Goal: Information Seeking & Learning: Find specific fact

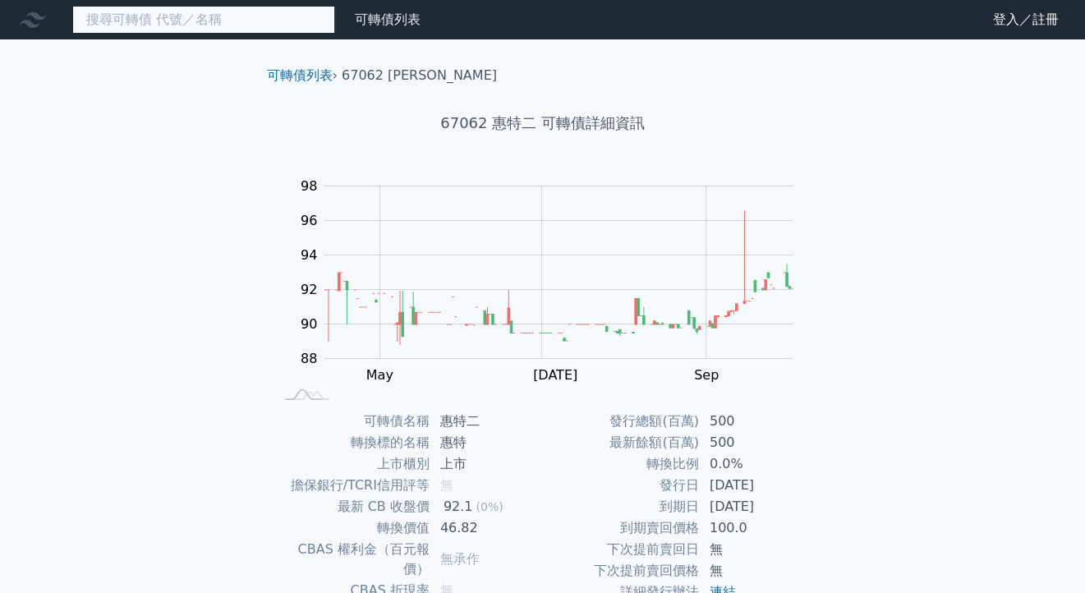
click at [105, 25] on input at bounding box center [203, 20] width 263 height 28
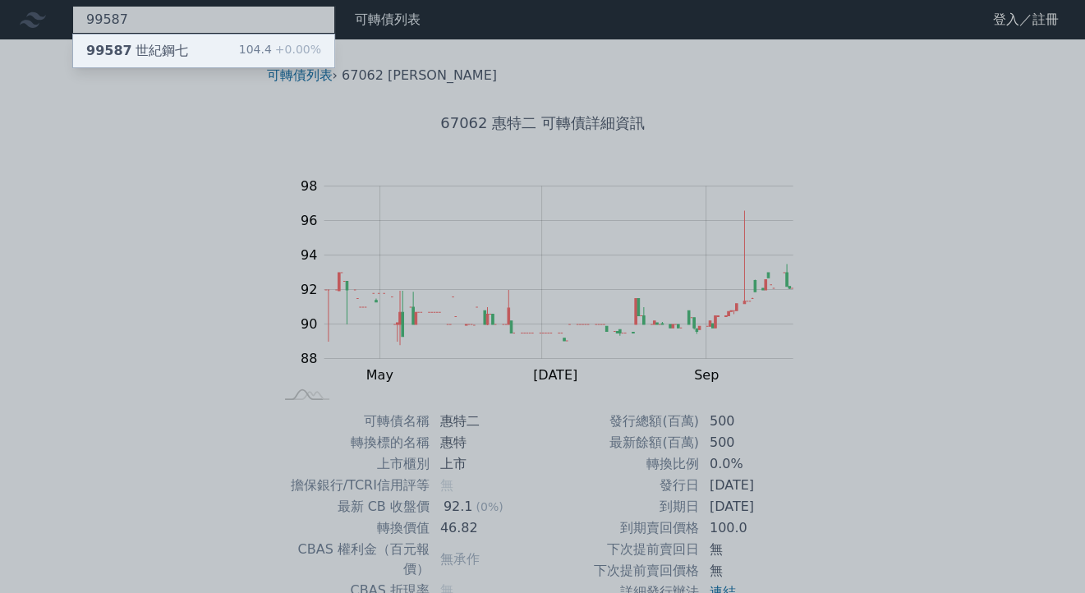
type input "99587"
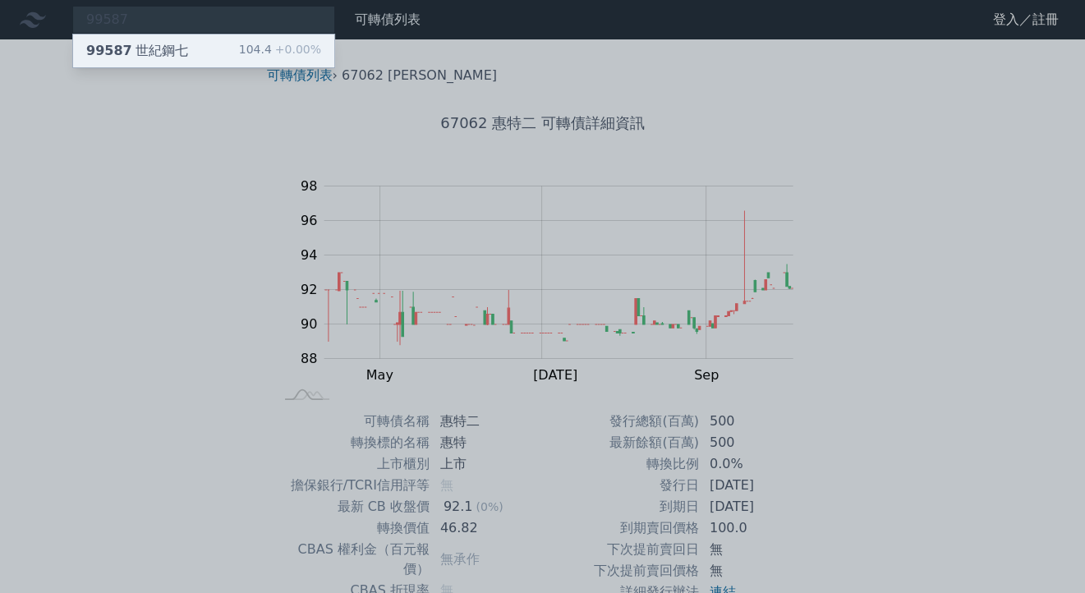
click at [141, 48] on div "99587 世紀鋼七" at bounding box center [137, 51] width 102 height 20
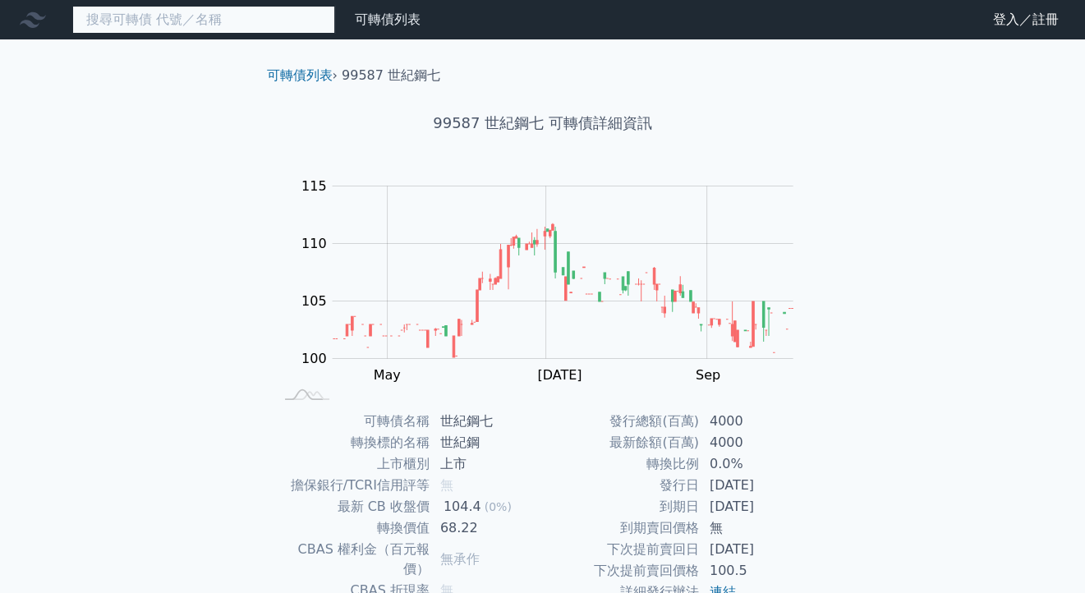
click at [208, 31] on input at bounding box center [203, 20] width 263 height 28
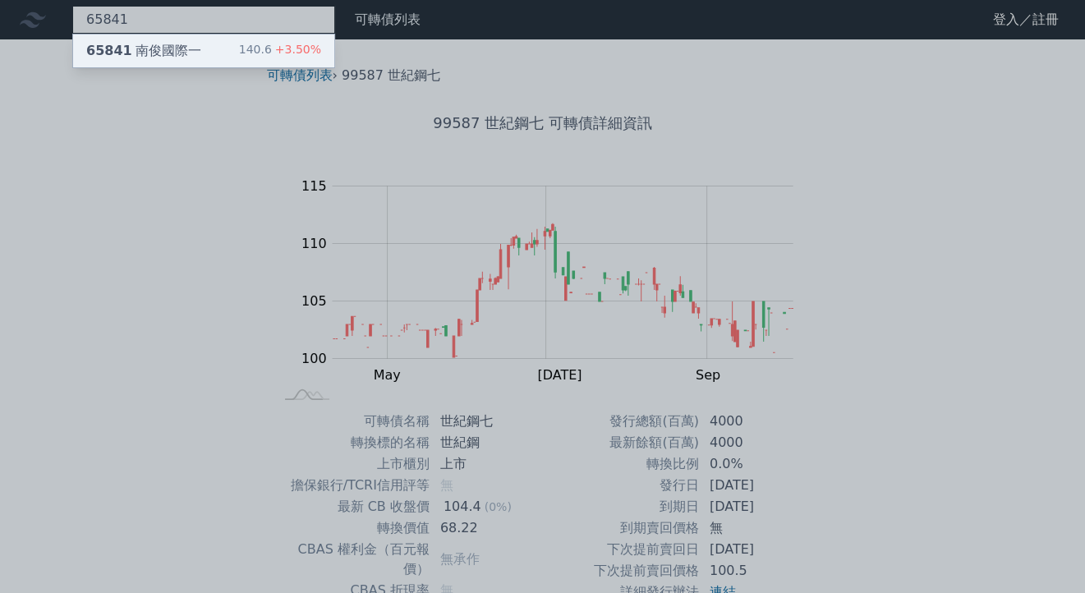
type input "65841"
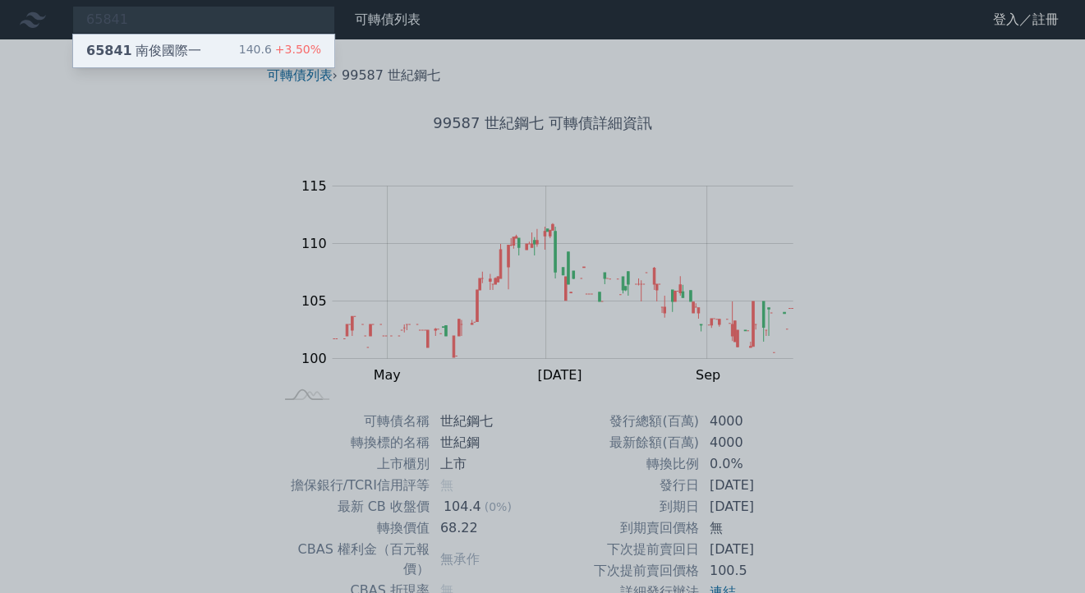
click at [224, 53] on div "65841 南俊國際一 140.6 +3.50%" at bounding box center [203, 51] width 261 height 33
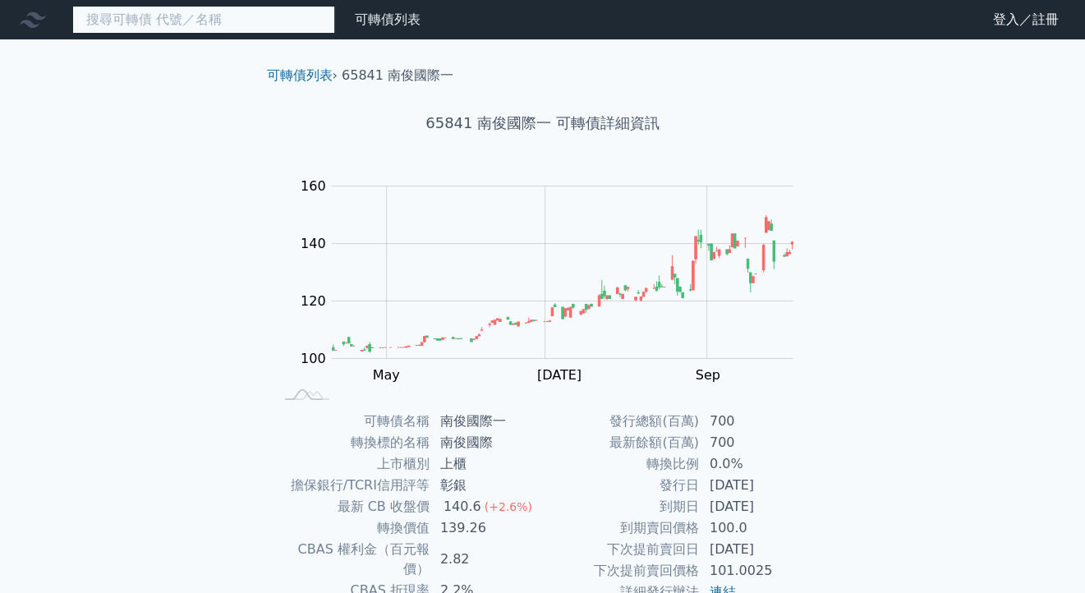
click at [155, 16] on input at bounding box center [203, 20] width 263 height 28
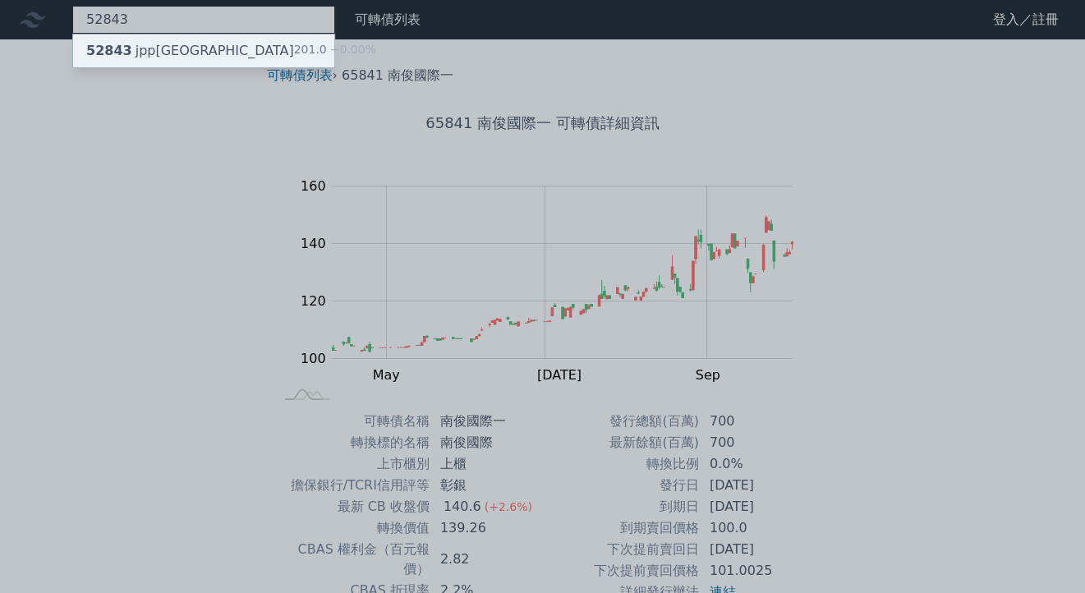
type input "52843"
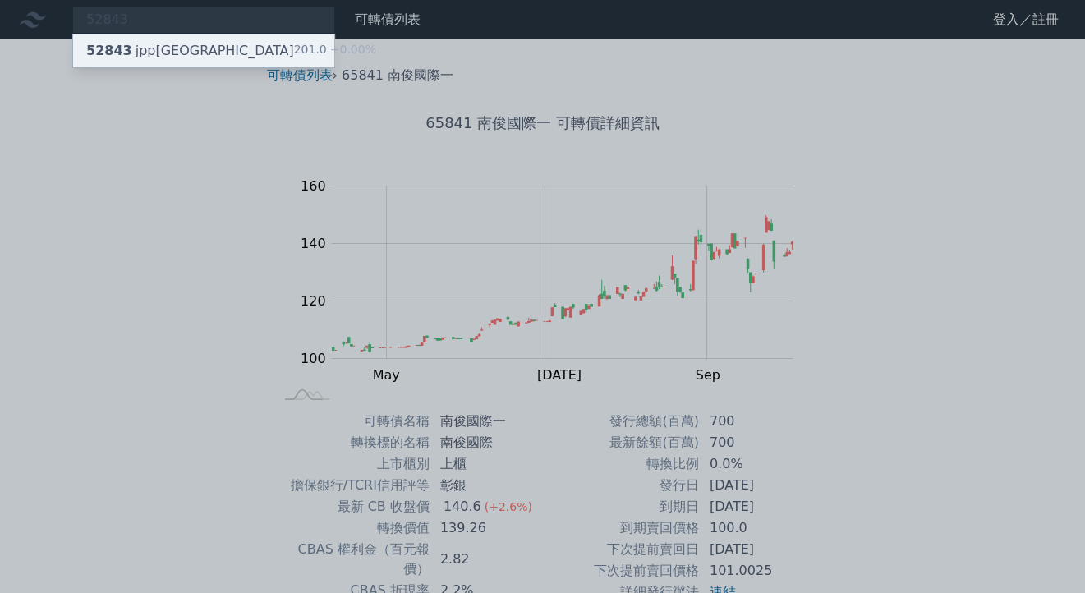
click at [204, 54] on div "52843 jpp三KY 201.0 +0.00%" at bounding box center [203, 51] width 261 height 33
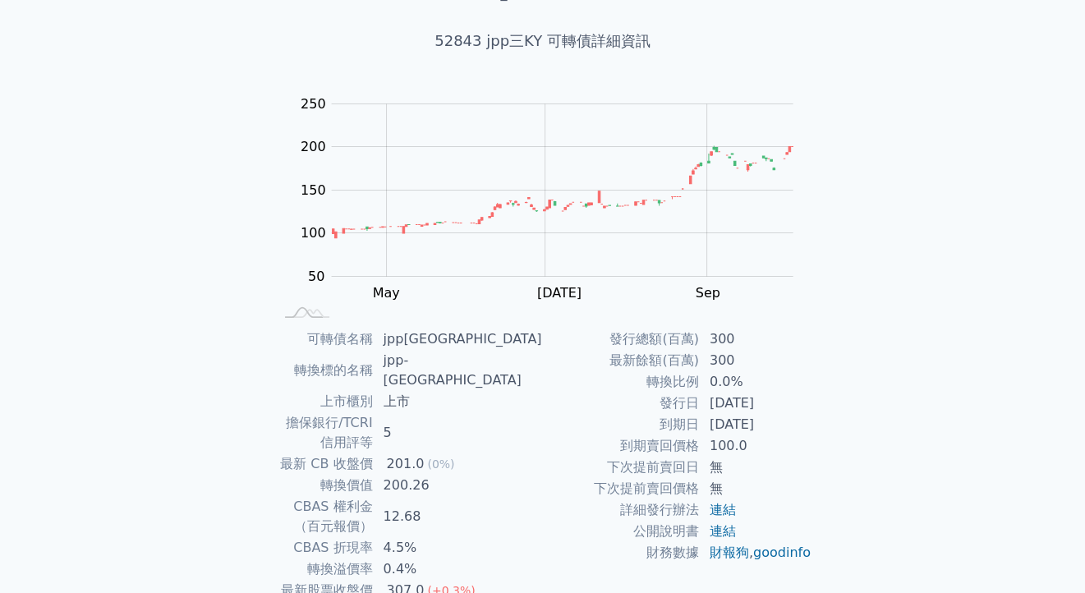
scroll to position [164, 0]
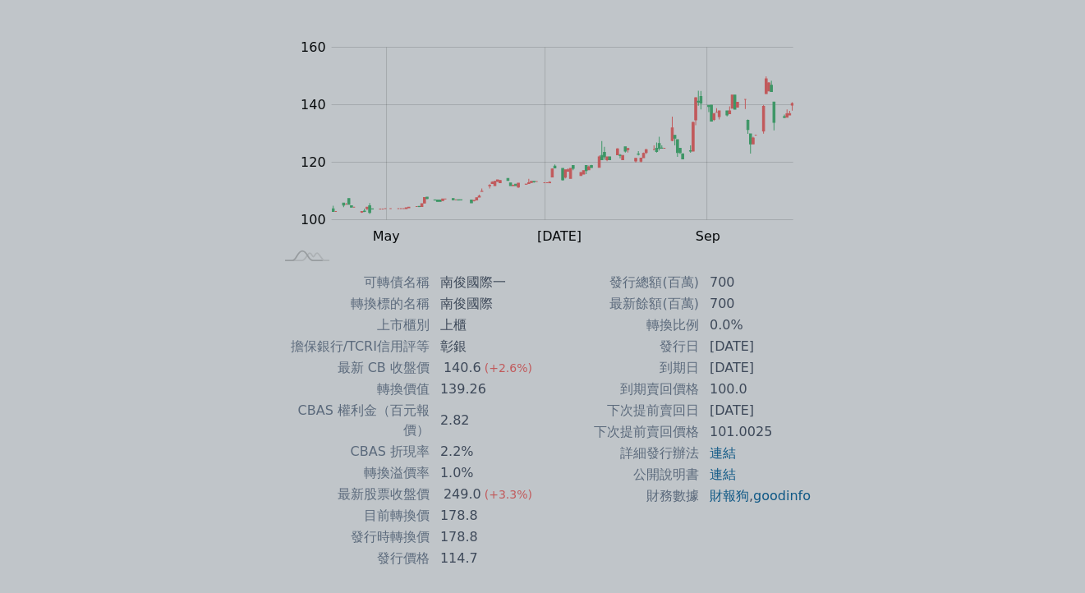
scroll to position [164, 0]
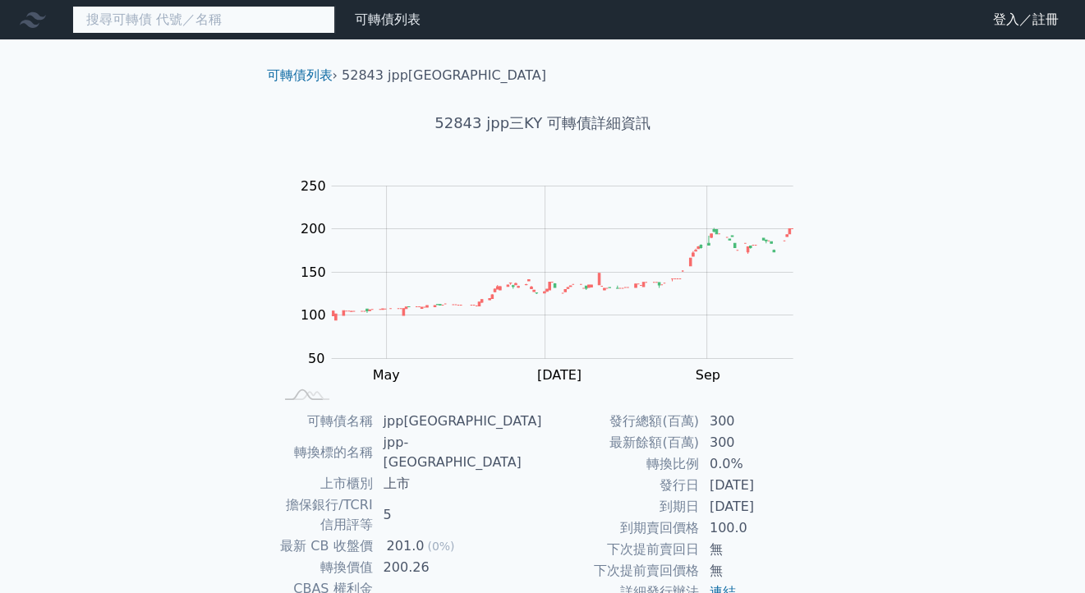
click at [185, 21] on input at bounding box center [203, 20] width 263 height 28
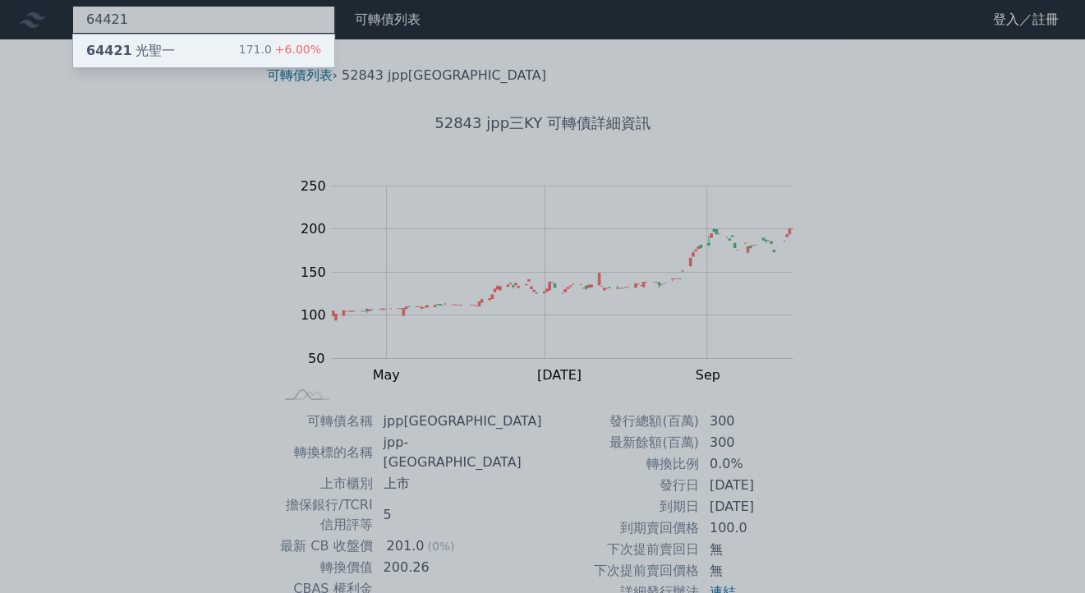
type input "64421"
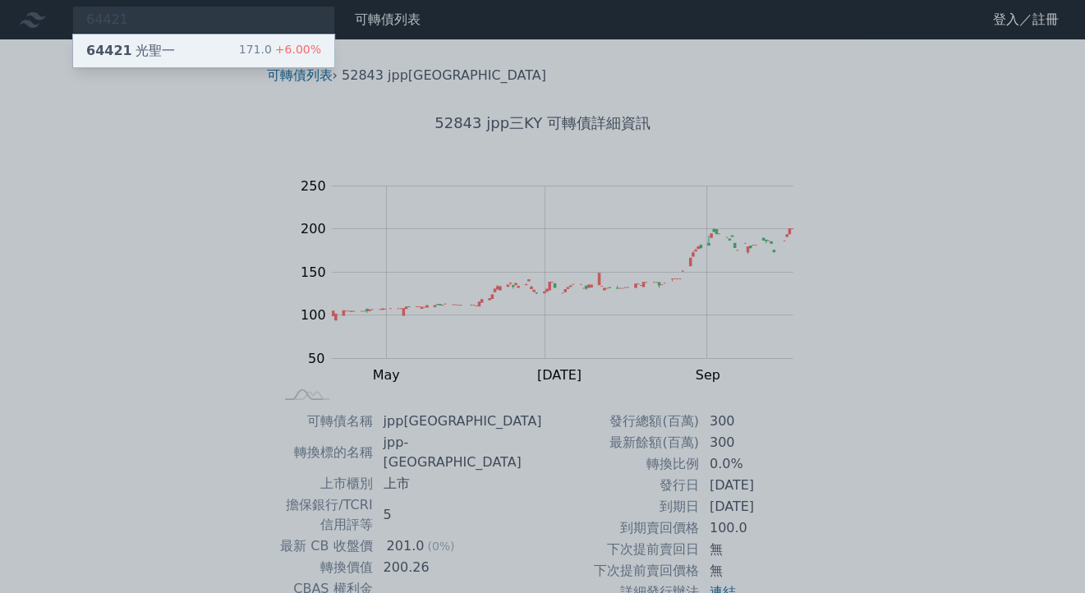
click at [192, 48] on div "64421 光聖一 171.0 +6.00%" at bounding box center [203, 51] width 261 height 33
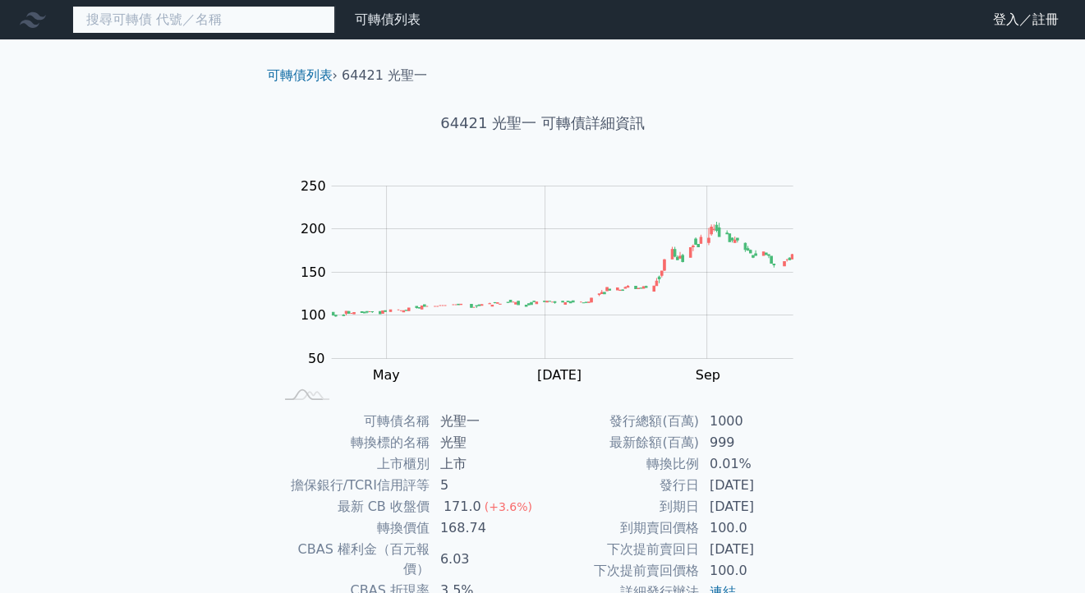
click at [169, 16] on input at bounding box center [203, 20] width 263 height 28
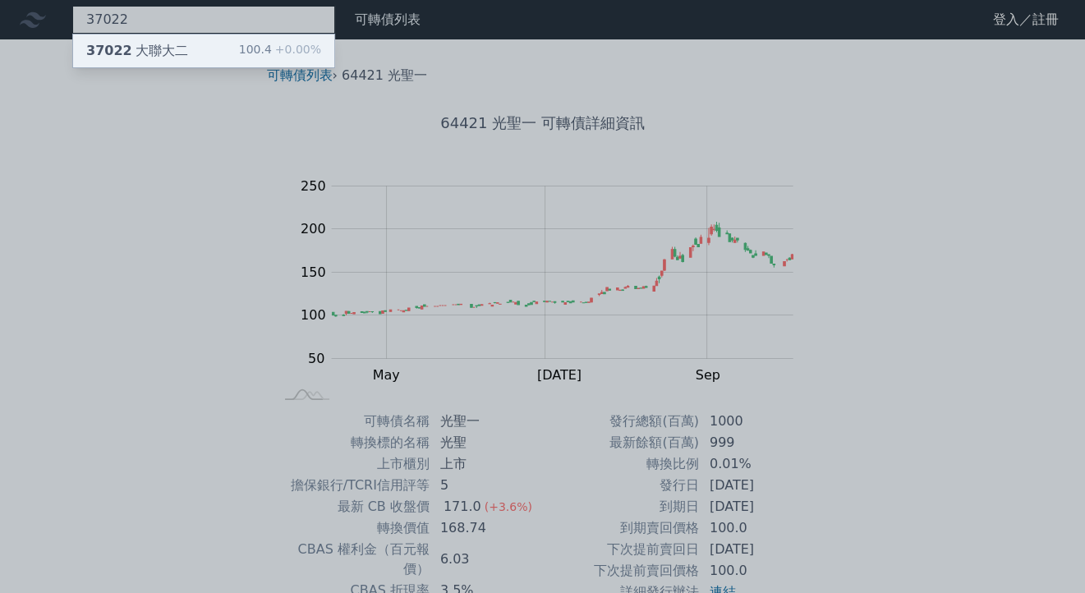
type input "37022"
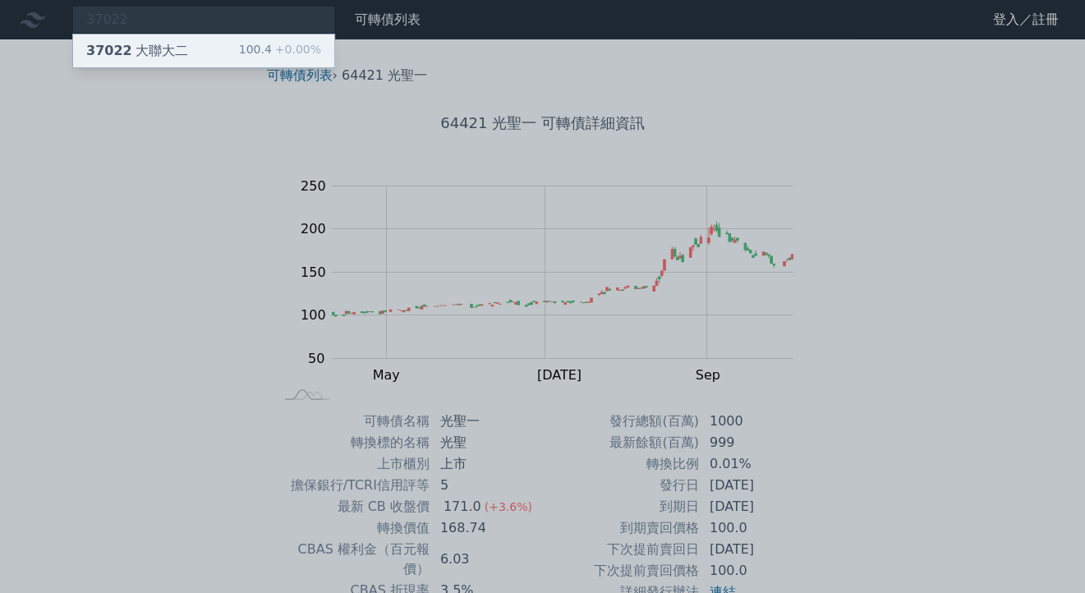
click at [188, 42] on div "37022 大聯大二 100.4 +0.00%" at bounding box center [203, 51] width 261 height 33
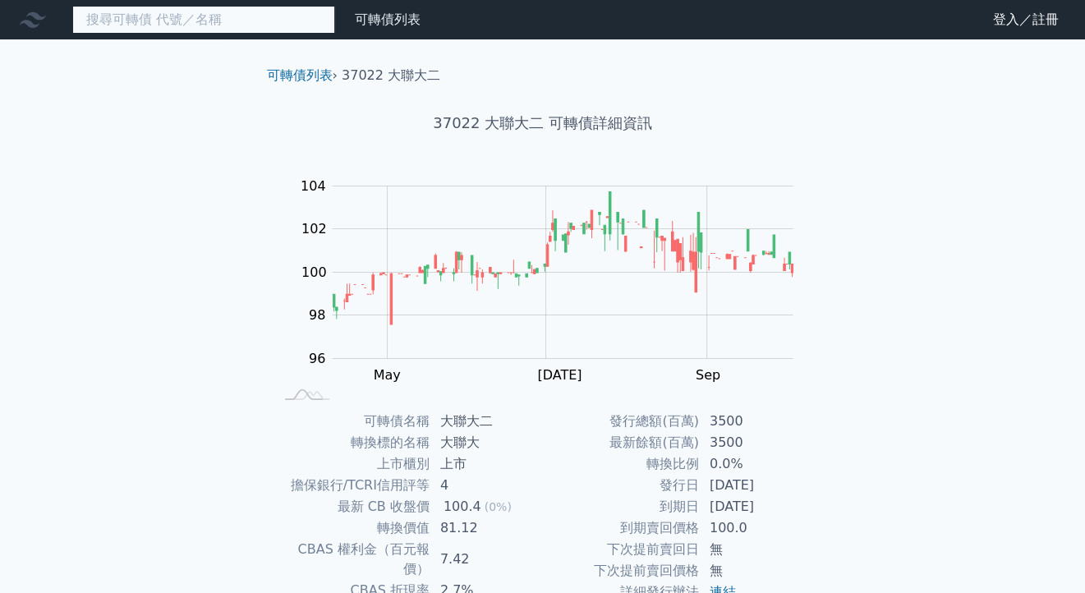
click at [231, 12] on input at bounding box center [203, 20] width 263 height 28
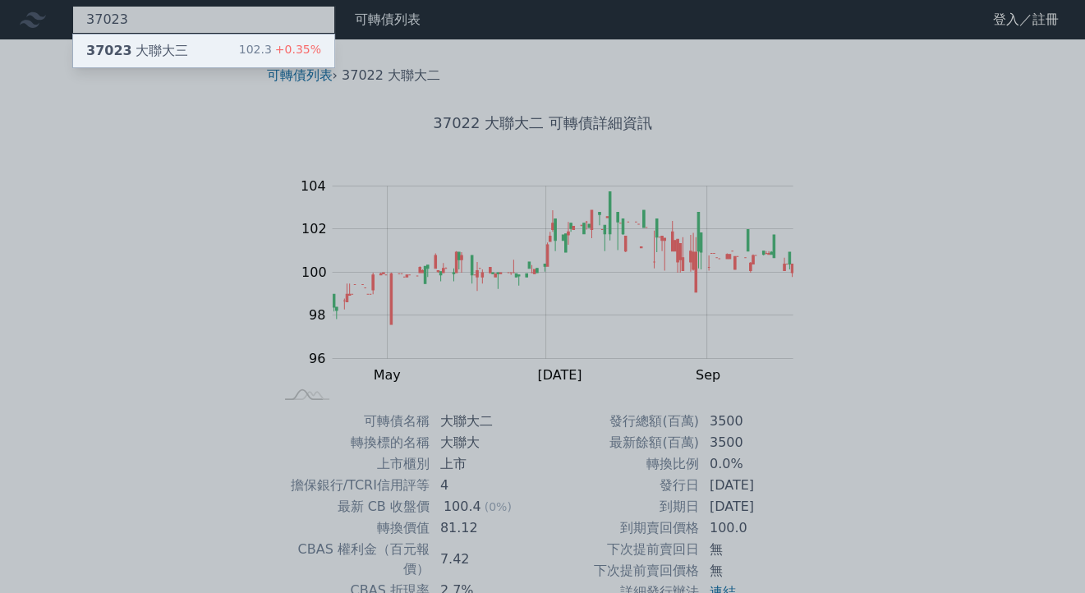
type input "37023"
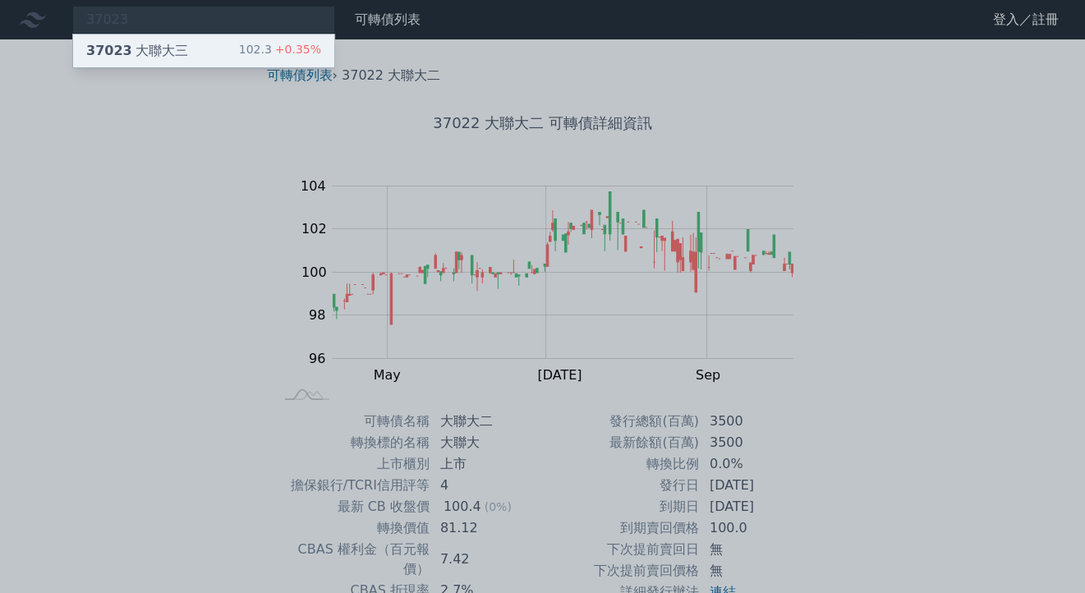
click at [247, 48] on div "102.3 +0.35%" at bounding box center [280, 51] width 82 height 20
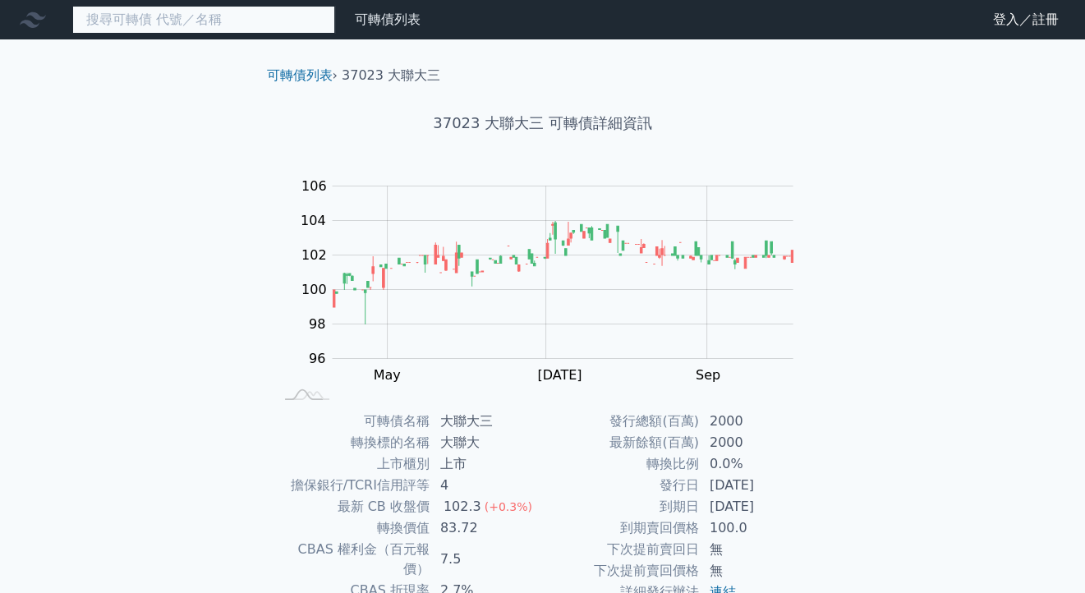
click at [136, 21] on input at bounding box center [203, 20] width 263 height 28
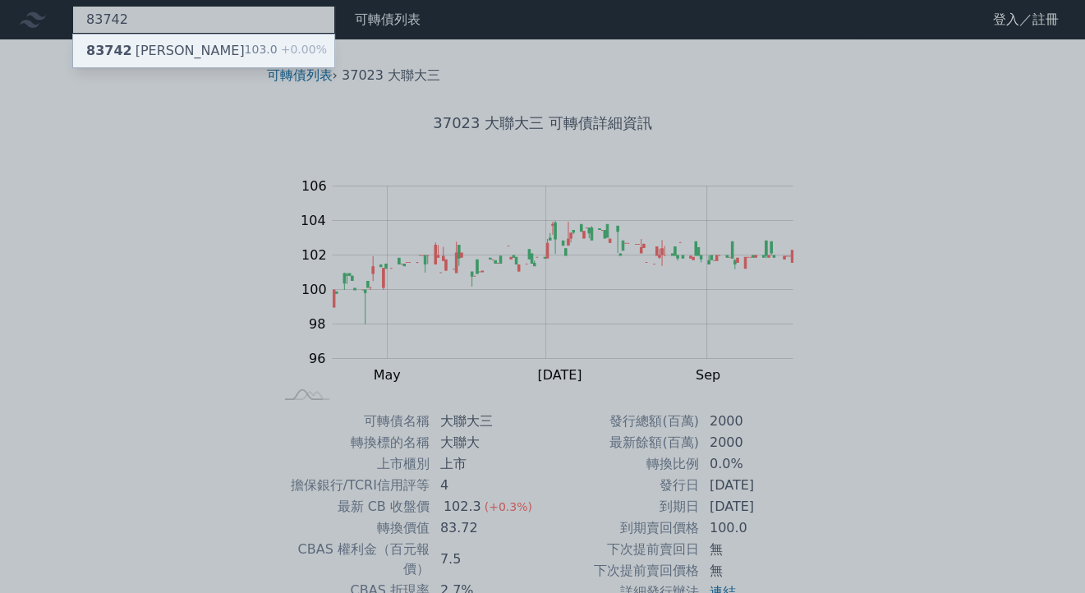
type input "83742"
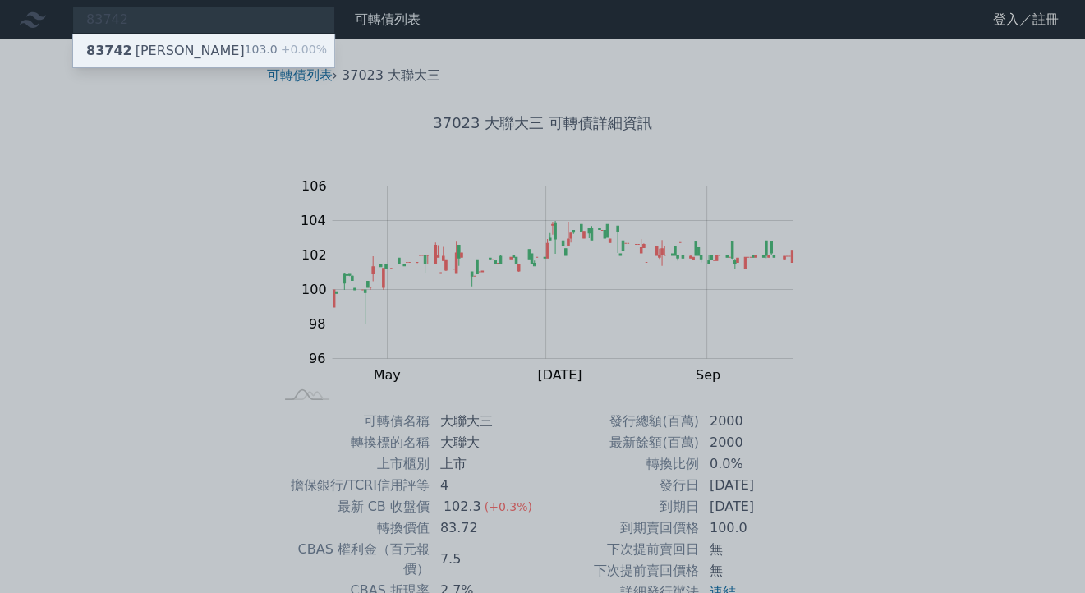
click at [200, 47] on div "83742 [PERSON_NAME]二 103.0 +0.00%" at bounding box center [203, 51] width 261 height 33
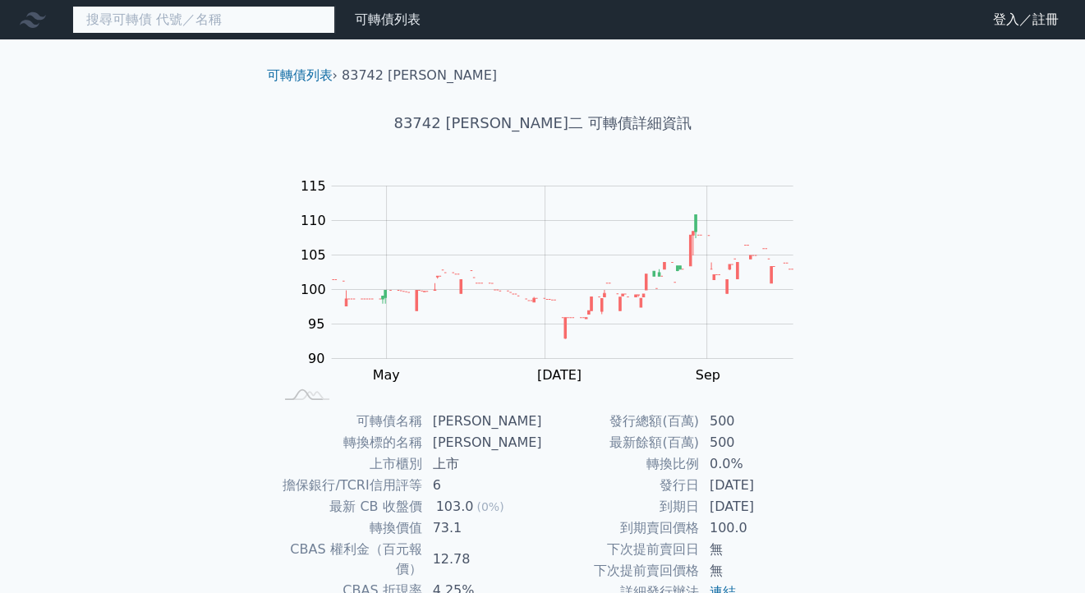
click at [118, 23] on input at bounding box center [203, 20] width 263 height 28
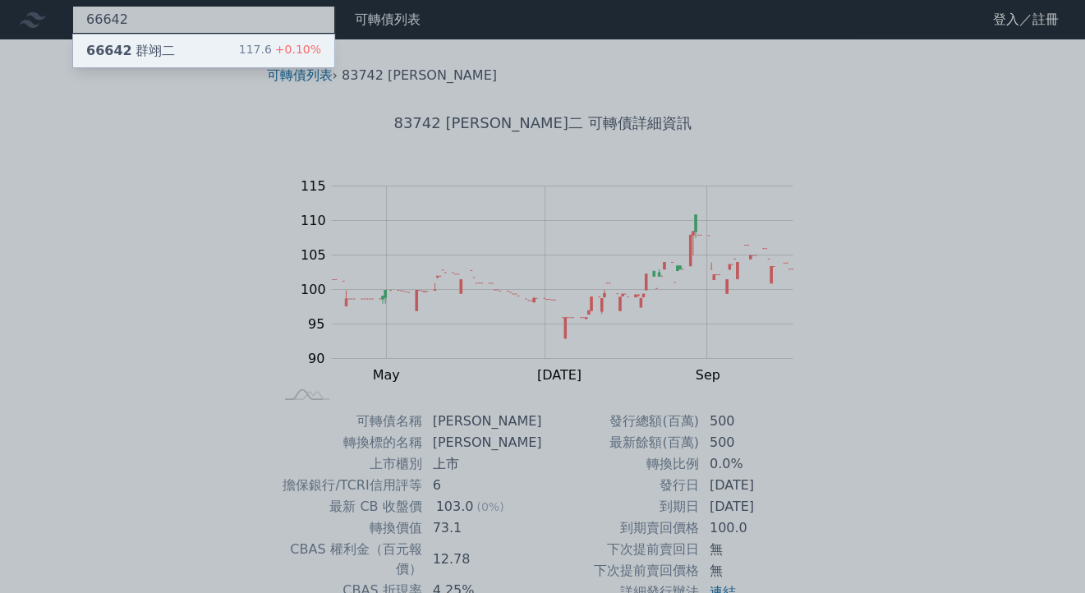
type input "66642"
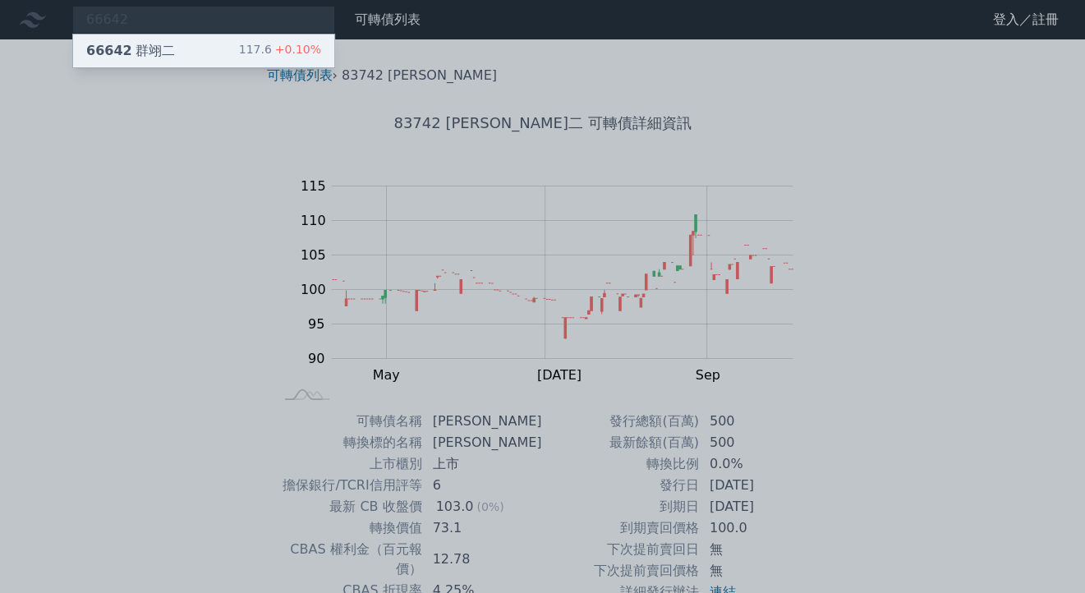
click at [140, 54] on div "66642 群翊二" at bounding box center [130, 51] width 89 height 20
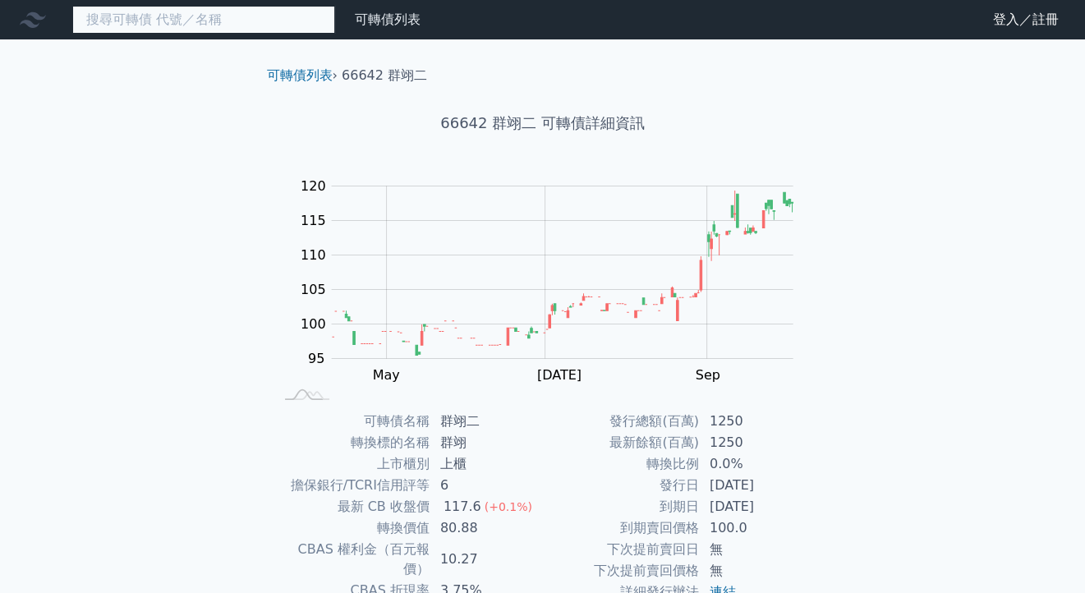
click at [157, 16] on input at bounding box center [203, 20] width 263 height 28
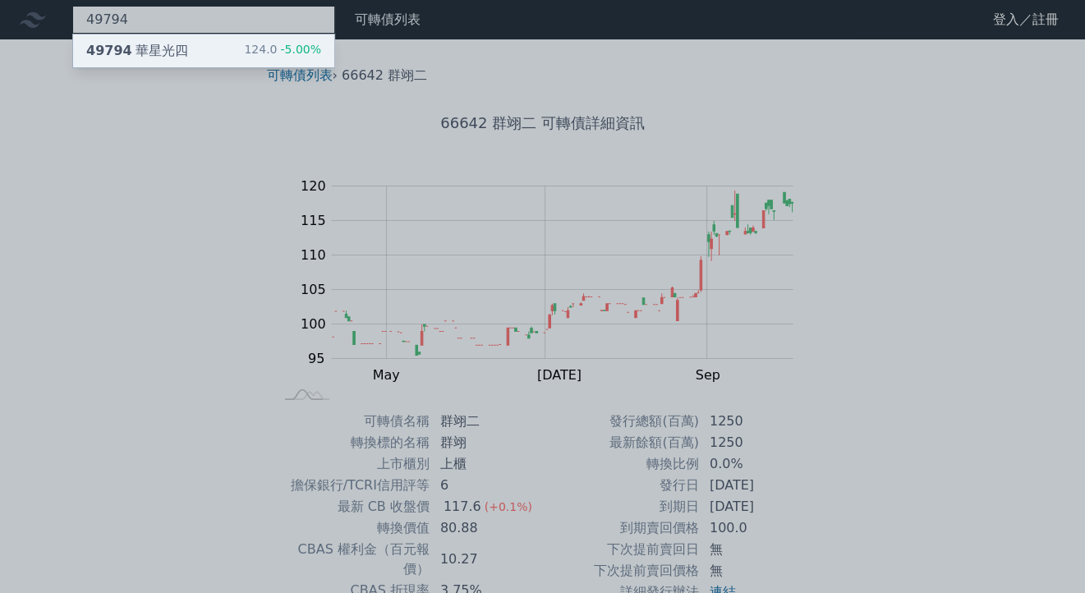
type input "49794"
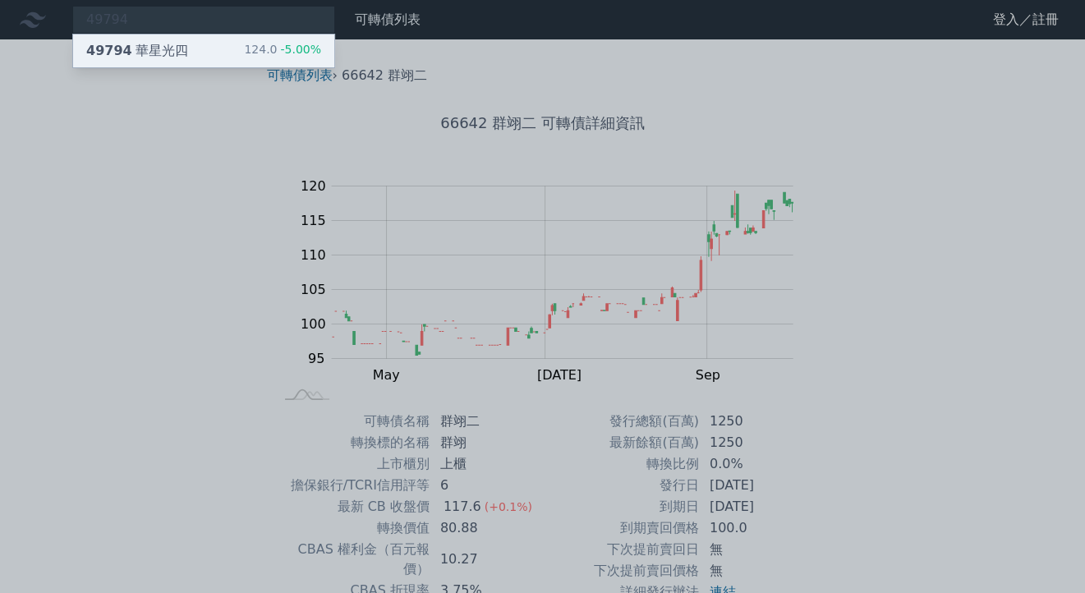
click at [162, 58] on div "49794 華星光四" at bounding box center [137, 51] width 102 height 20
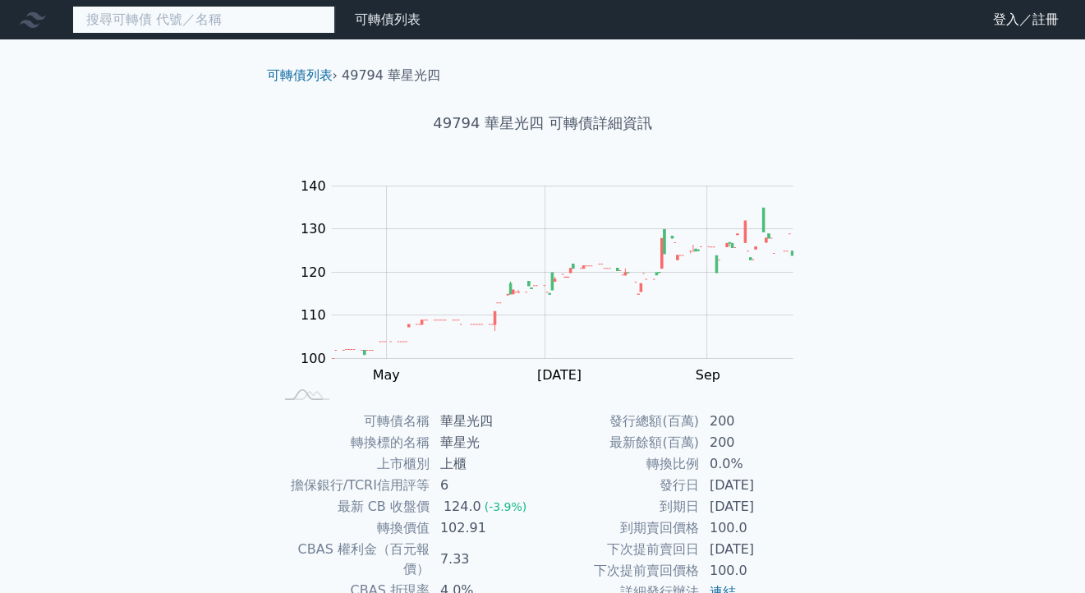
click at [120, 16] on input at bounding box center [203, 20] width 263 height 28
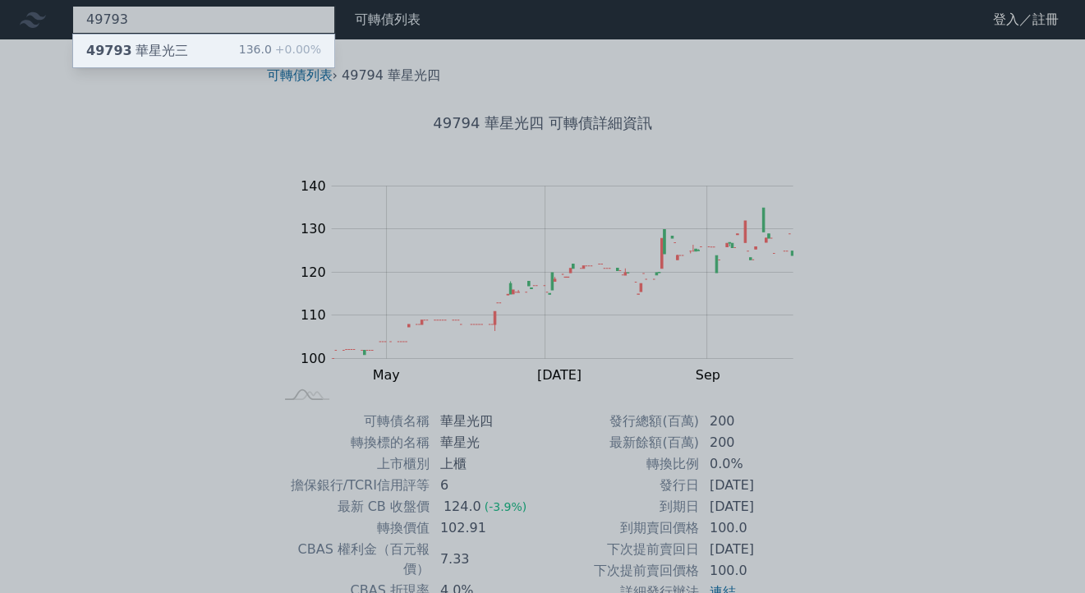
type input "49793"
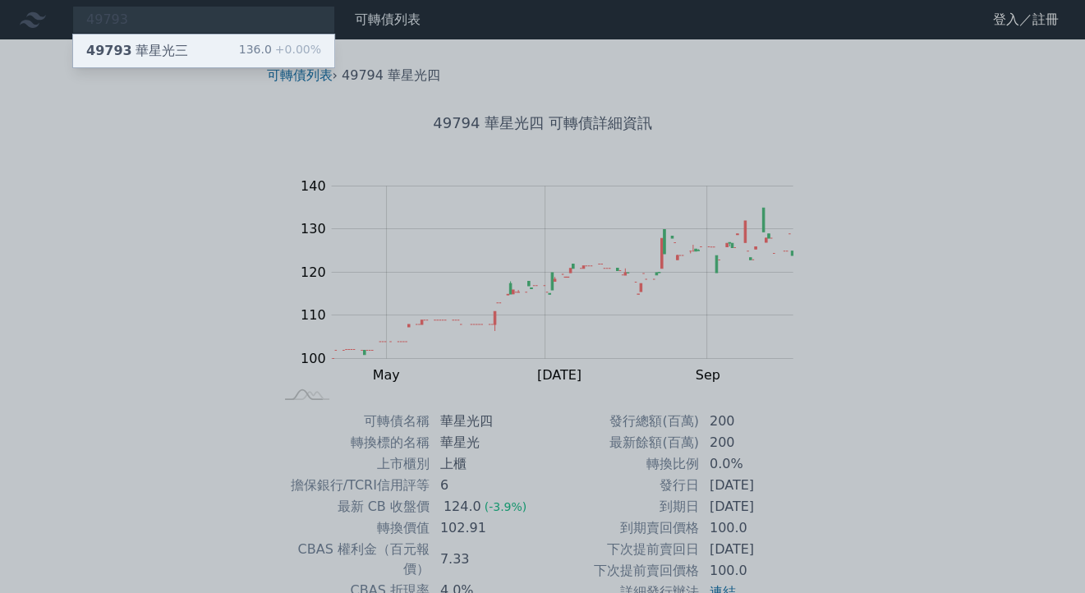
click at [145, 44] on div "49793 華星光三" at bounding box center [137, 51] width 102 height 20
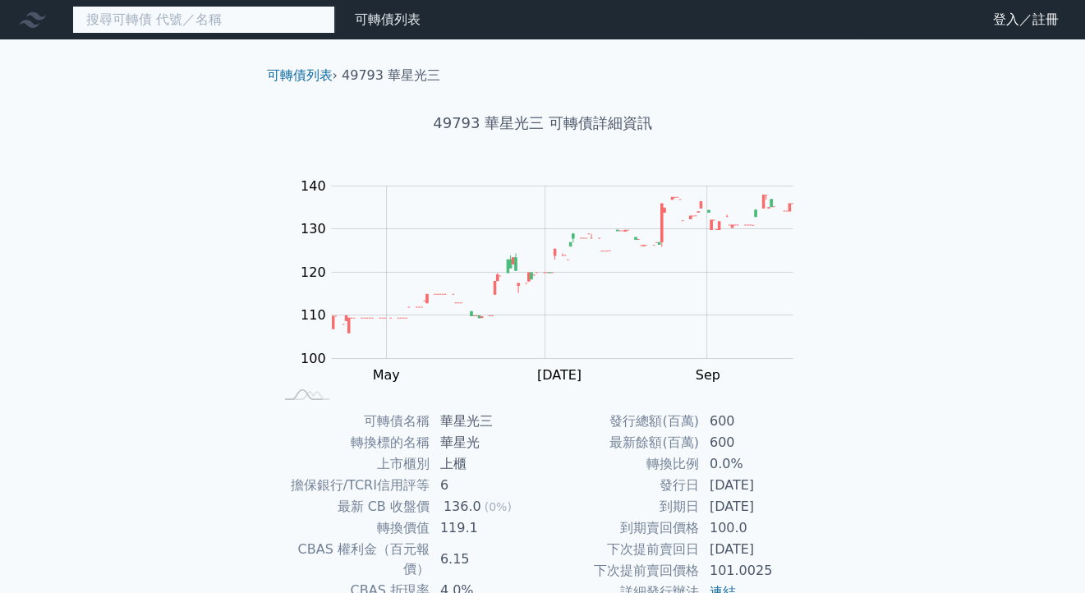
click at [118, 21] on input at bounding box center [203, 20] width 263 height 28
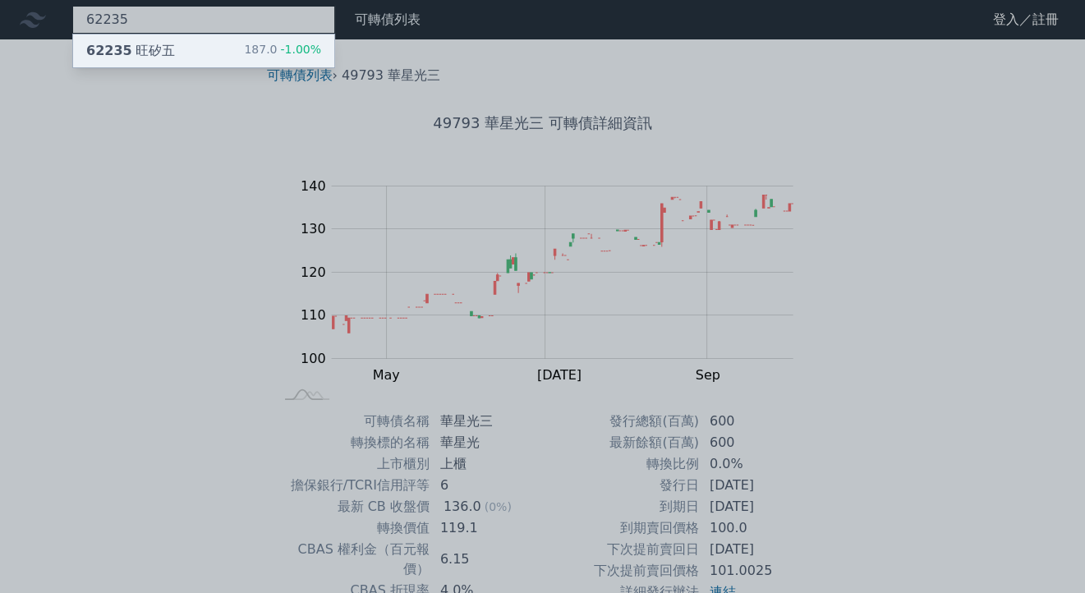
type input "62235"
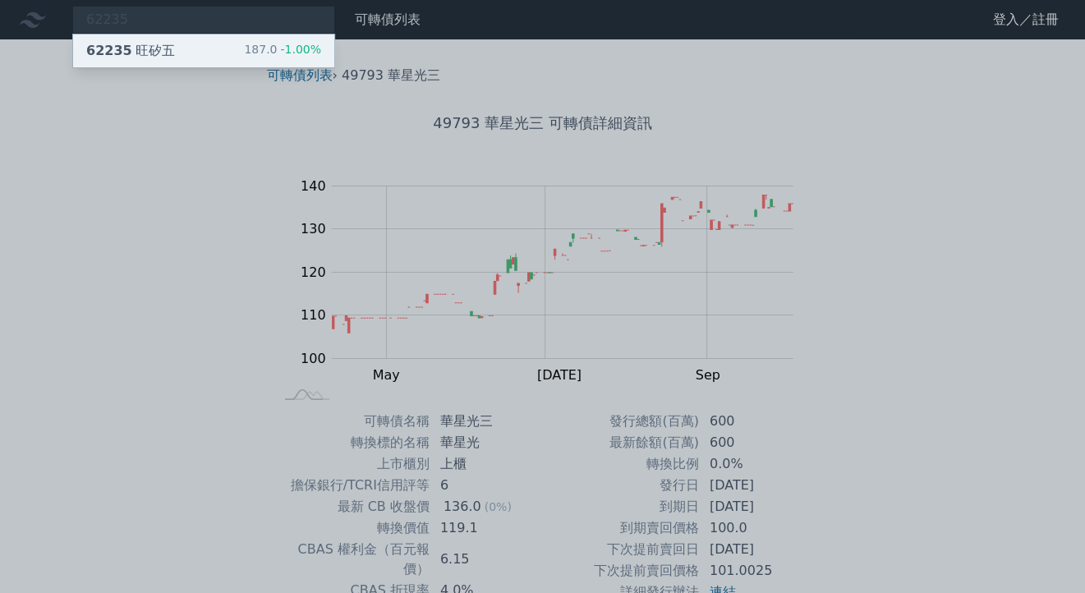
click at [123, 53] on span "62235" at bounding box center [109, 51] width 46 height 16
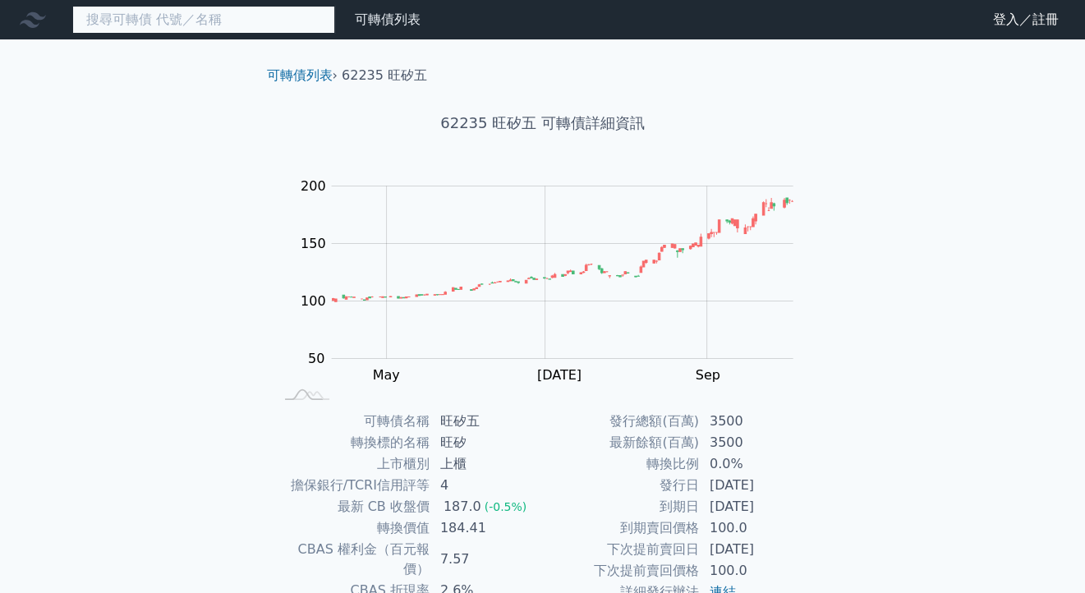
click at [141, 12] on input at bounding box center [203, 20] width 263 height 28
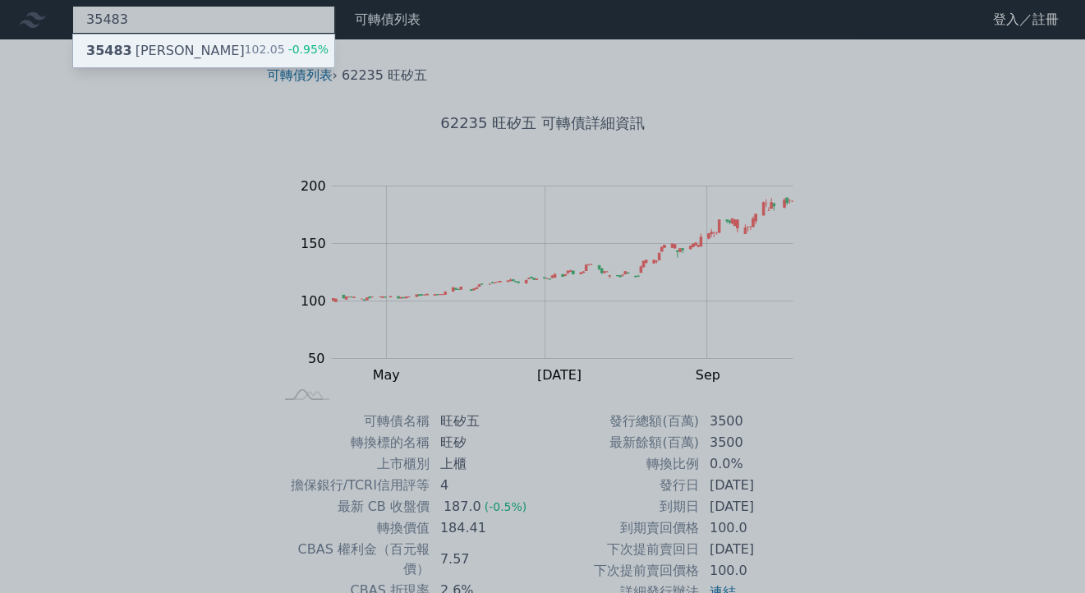
type input "35483"
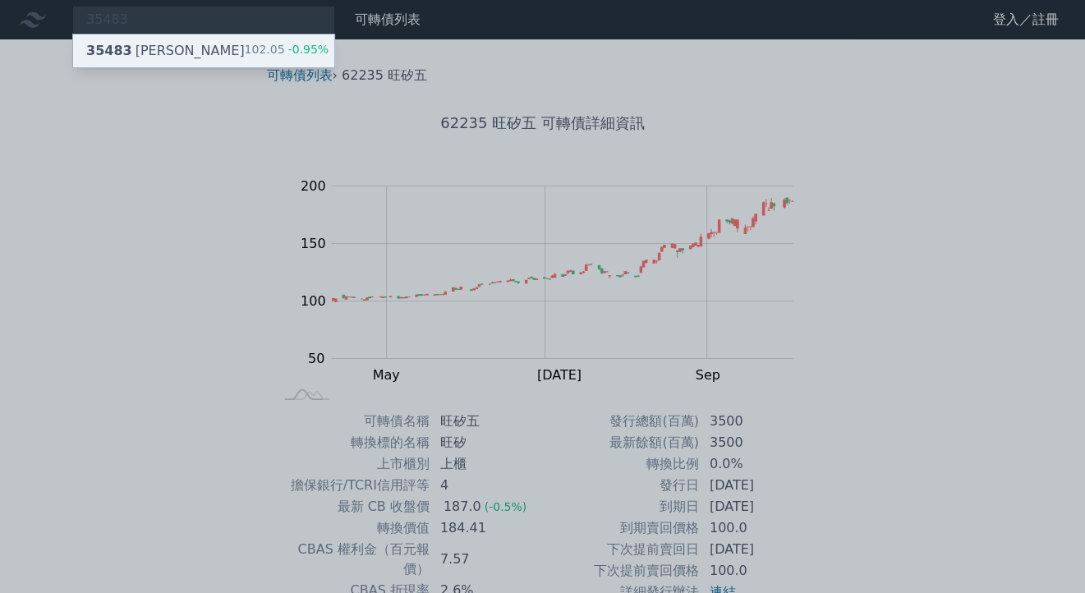
click at [150, 48] on div "35483 [PERSON_NAME]" at bounding box center [165, 51] width 159 height 20
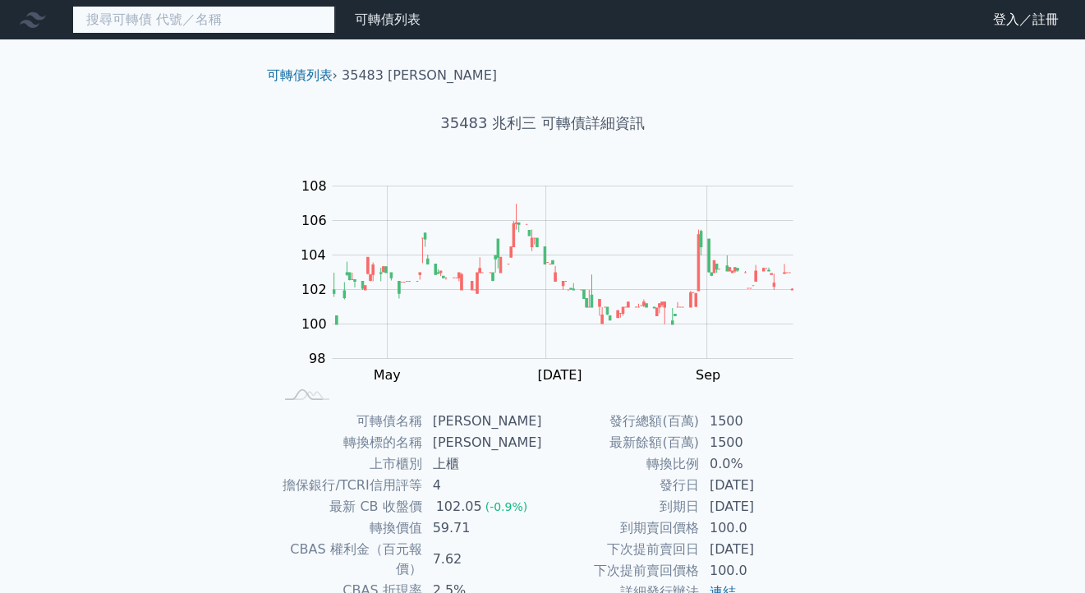
click at [172, 12] on input at bounding box center [203, 20] width 263 height 28
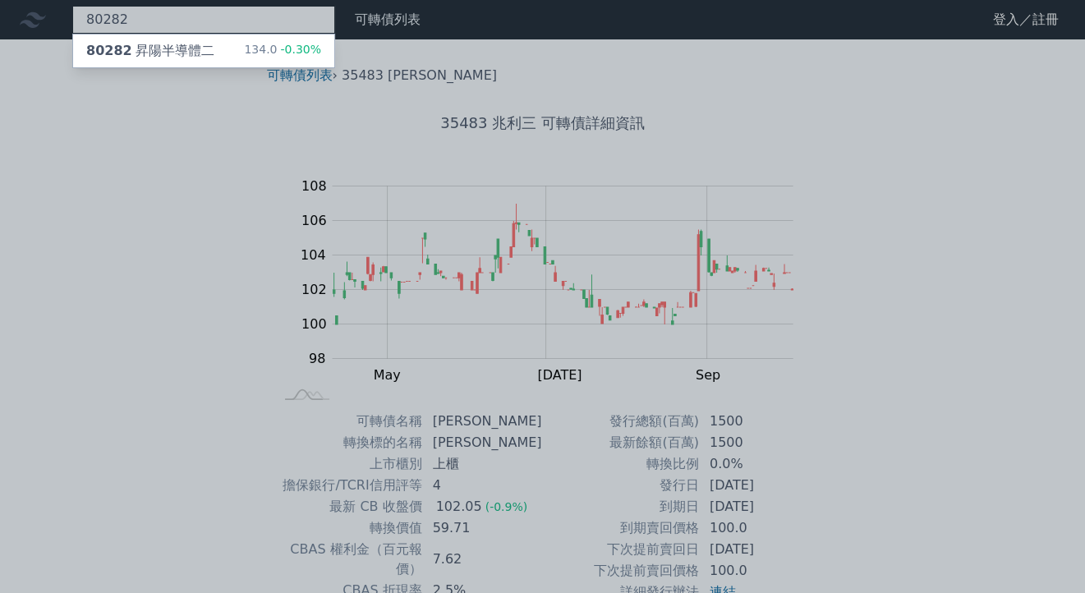
type input "80282"
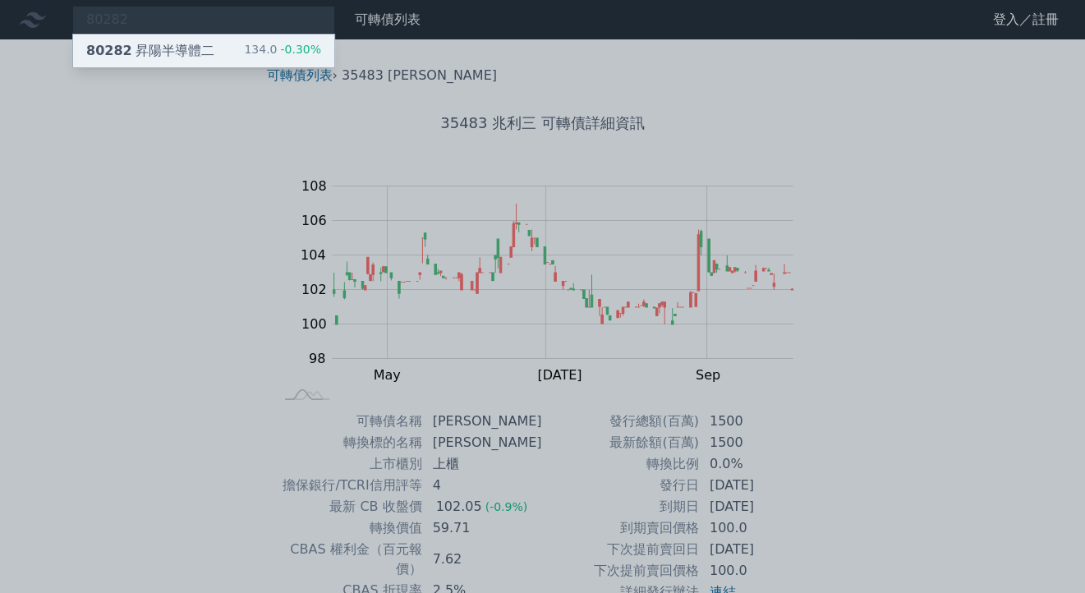
drag, startPoint x: 159, startPoint y: 33, endPoint x: 167, endPoint y: 50, distance: 18.8
click at [167, 50] on div "80282 昇陽半導體二" at bounding box center [150, 51] width 128 height 20
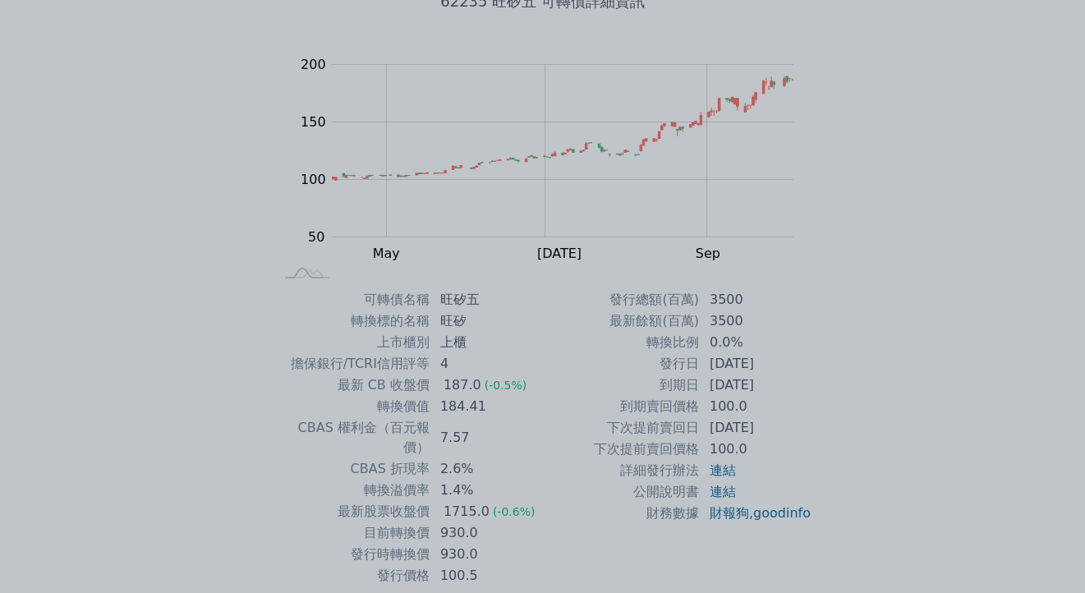
scroll to position [164, 0]
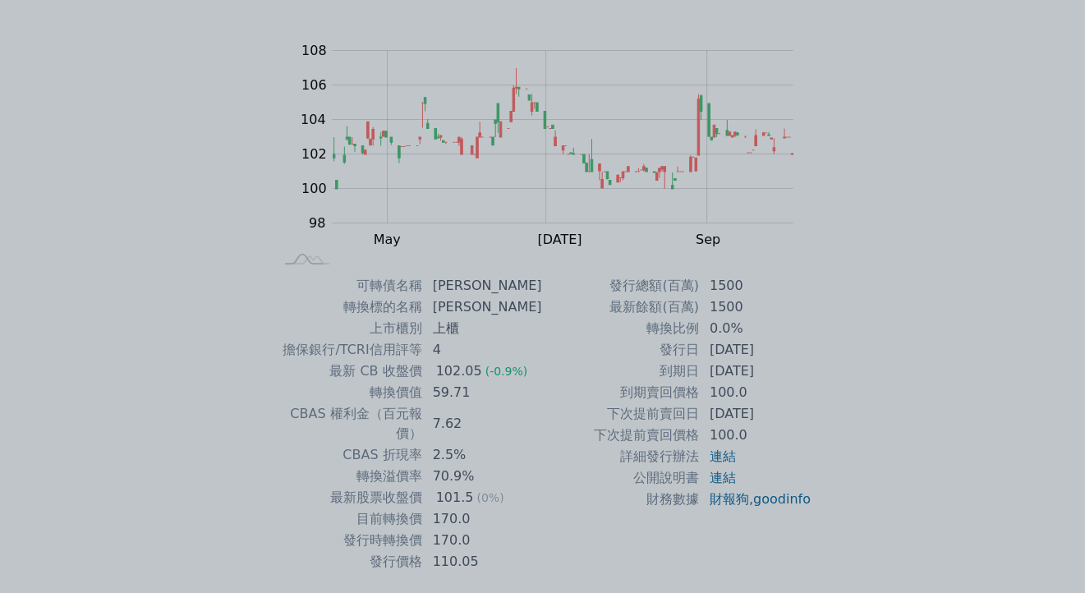
scroll to position [164, 0]
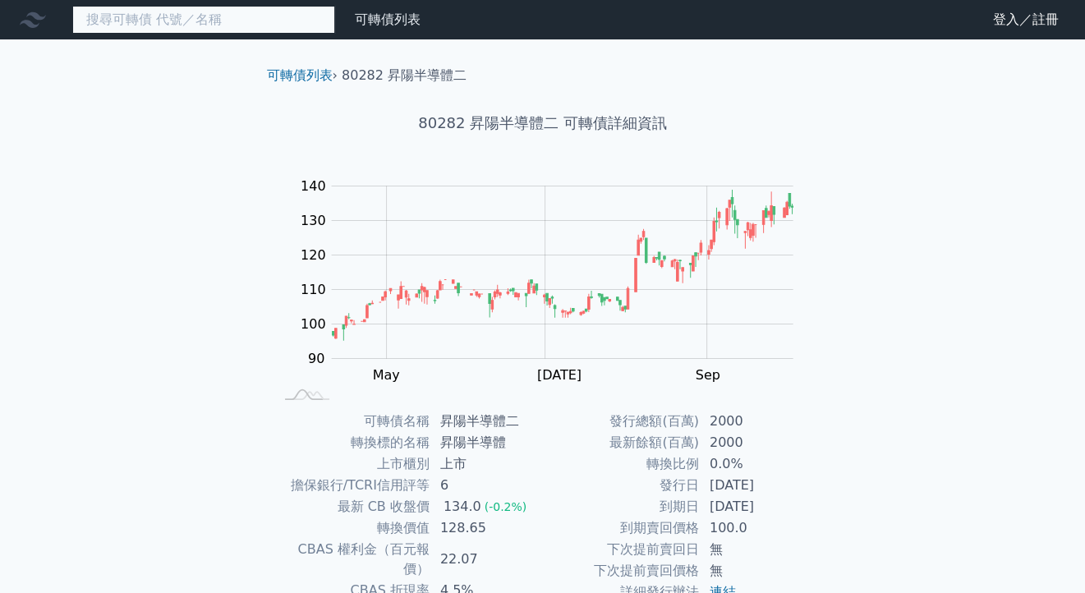
click at [150, 21] on input at bounding box center [203, 20] width 263 height 28
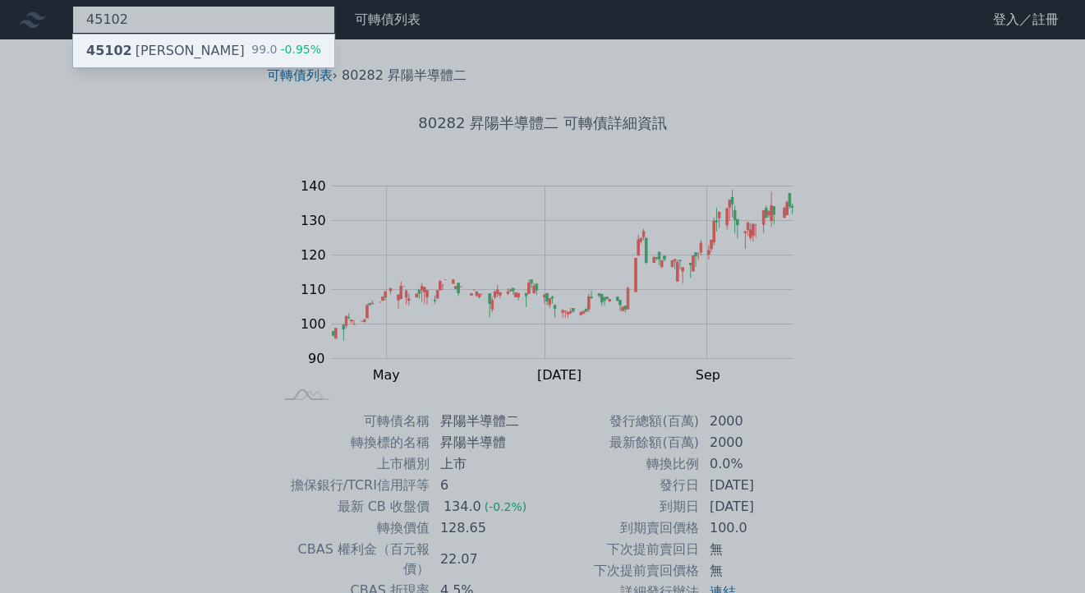
type input "45102"
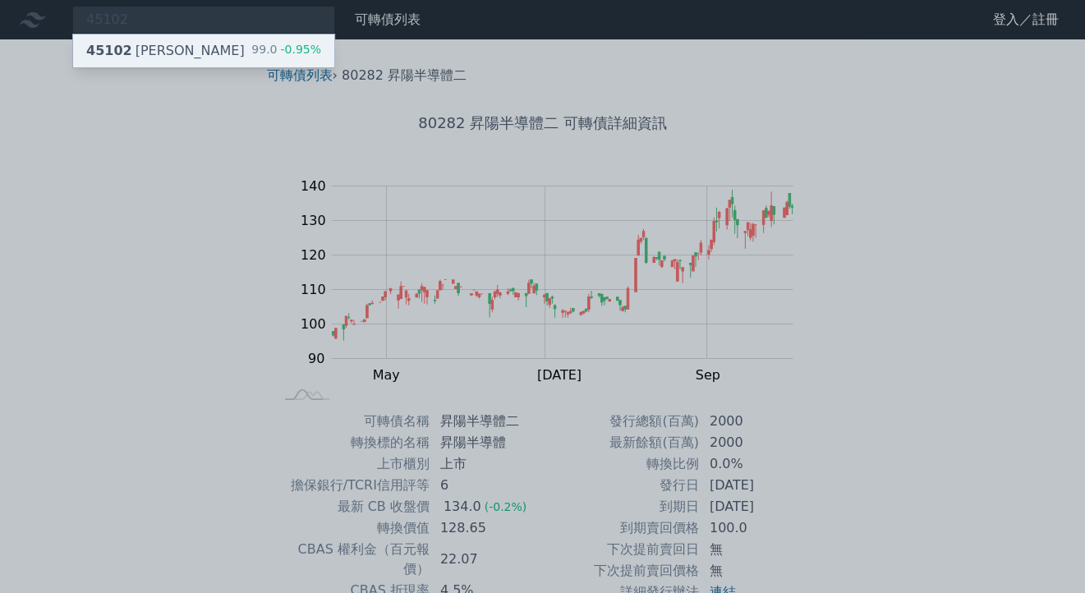
click at [156, 44] on div "45102 [PERSON_NAME]" at bounding box center [165, 51] width 159 height 20
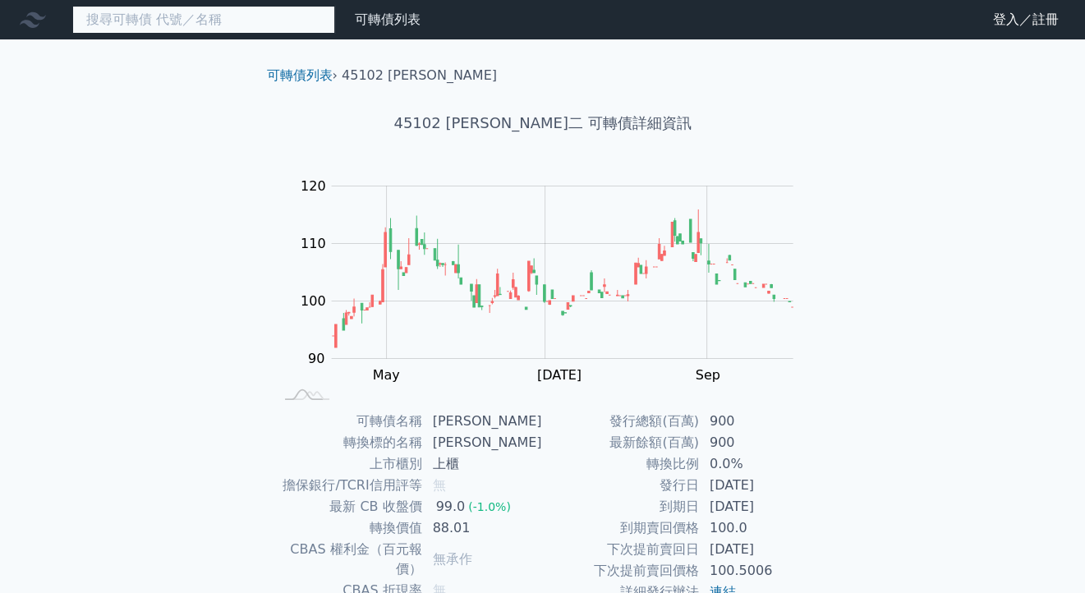
click at [152, 21] on input at bounding box center [203, 20] width 263 height 28
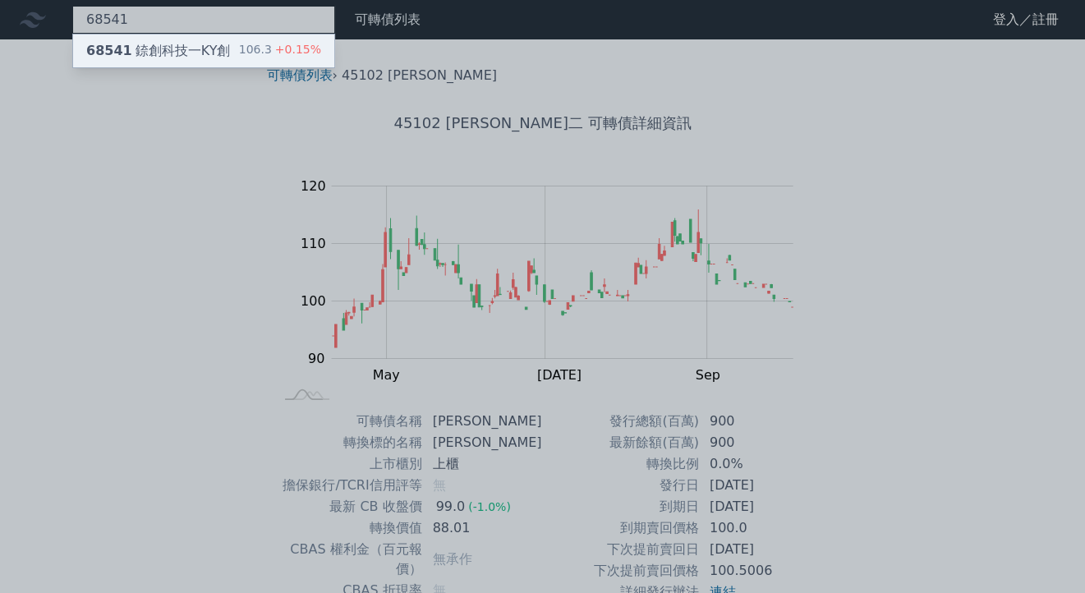
type input "68541"
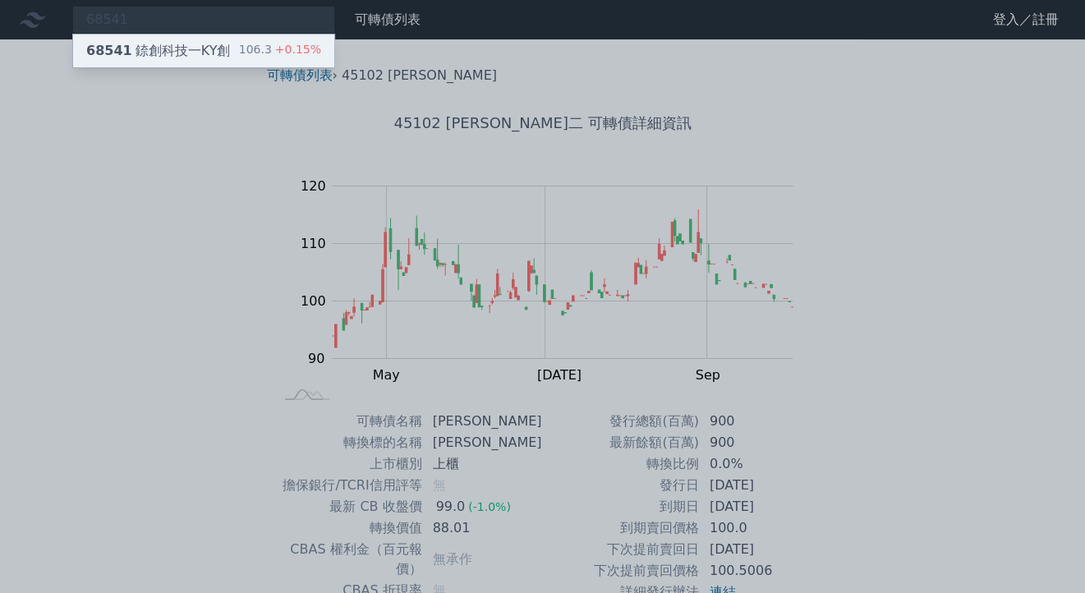
click at [145, 51] on div "68541 錼創科技一KY創" at bounding box center [158, 51] width 144 height 20
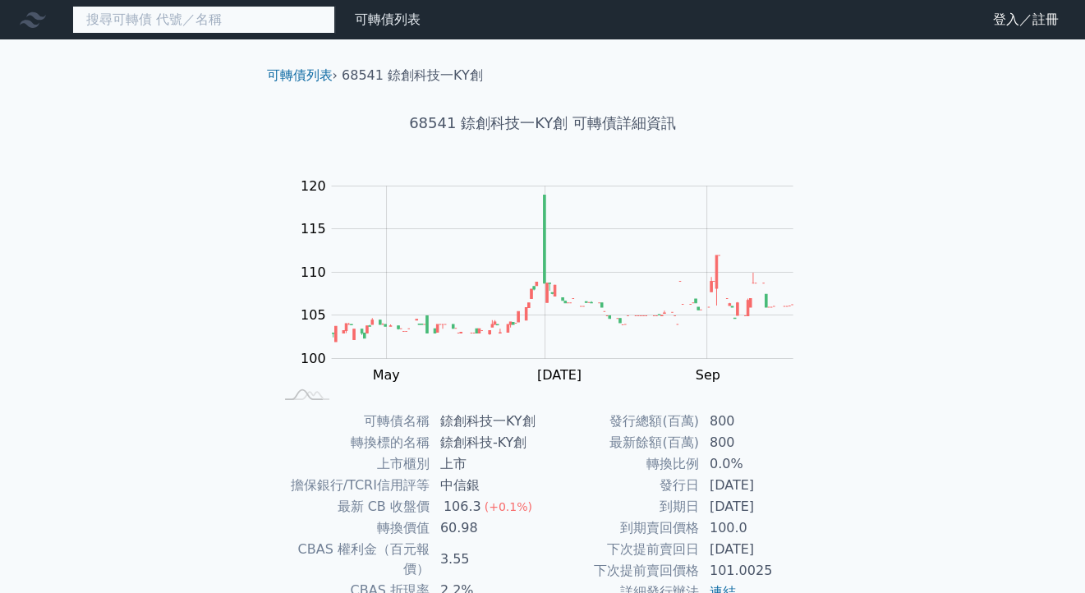
click at [138, 19] on input at bounding box center [203, 20] width 263 height 28
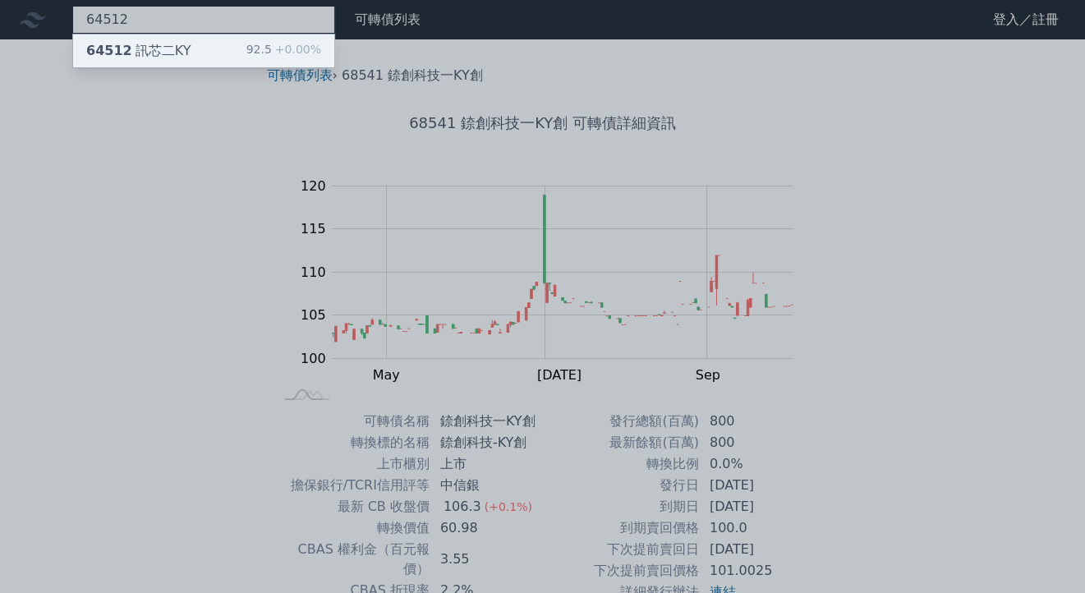
type input "64512"
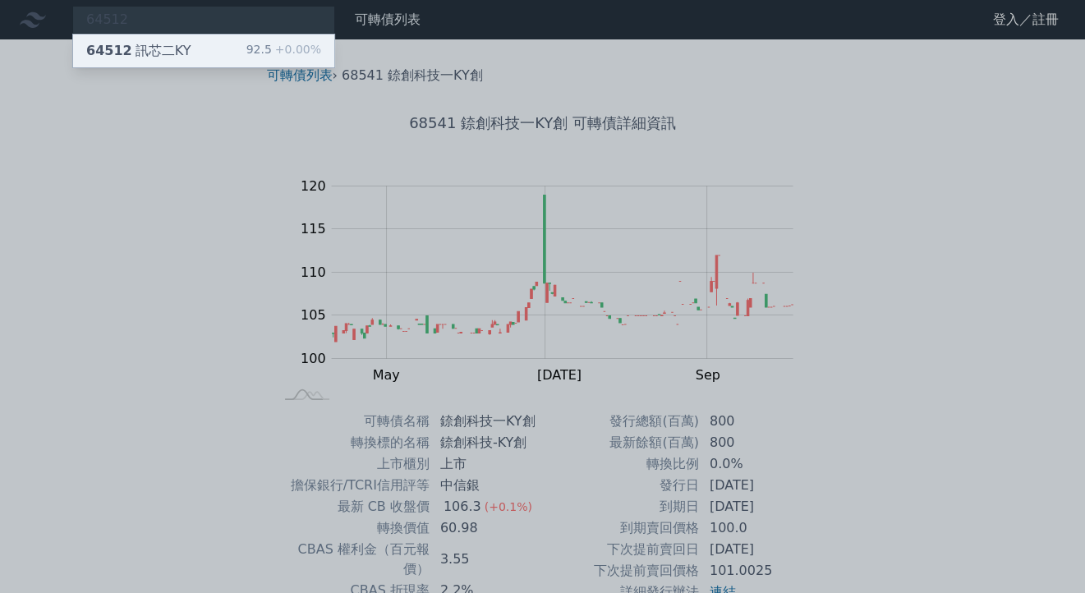
click at [158, 55] on div "64512 訊芯二KY" at bounding box center [138, 51] width 104 height 20
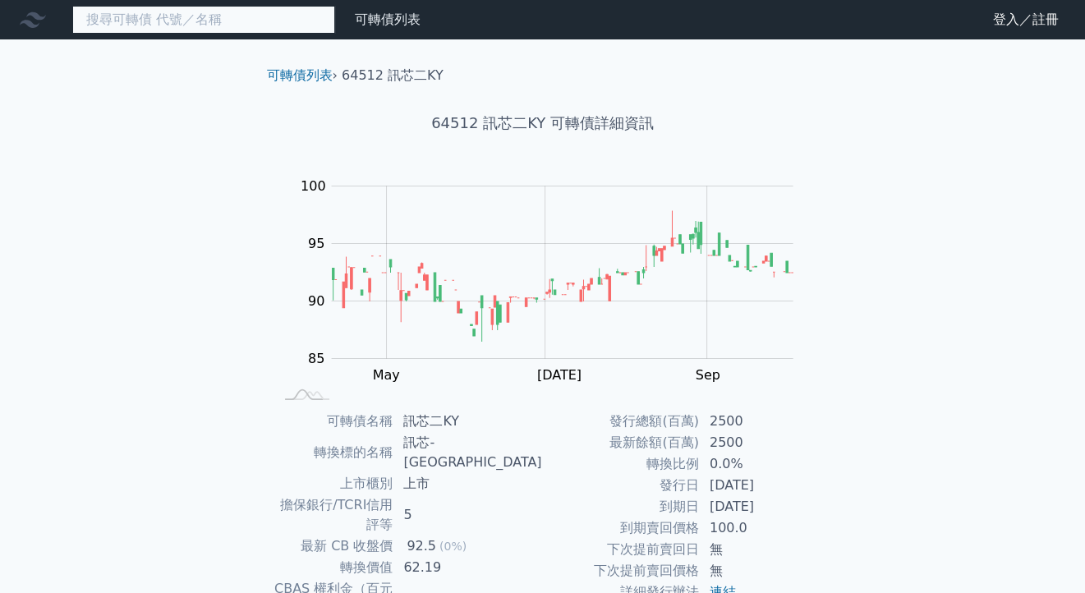
click at [122, 8] on input at bounding box center [203, 20] width 263 height 28
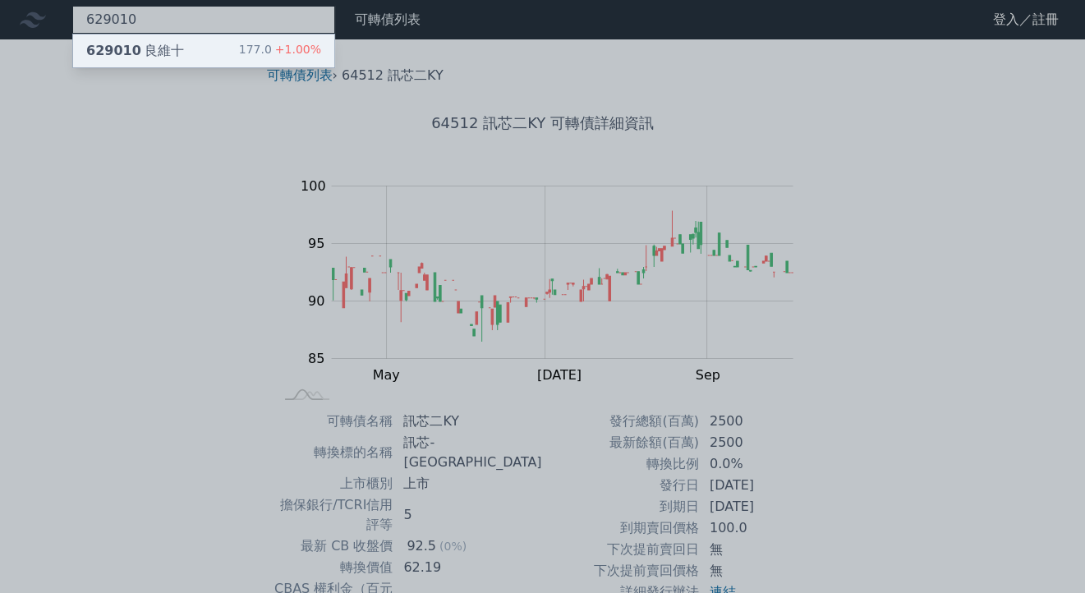
type input "629010"
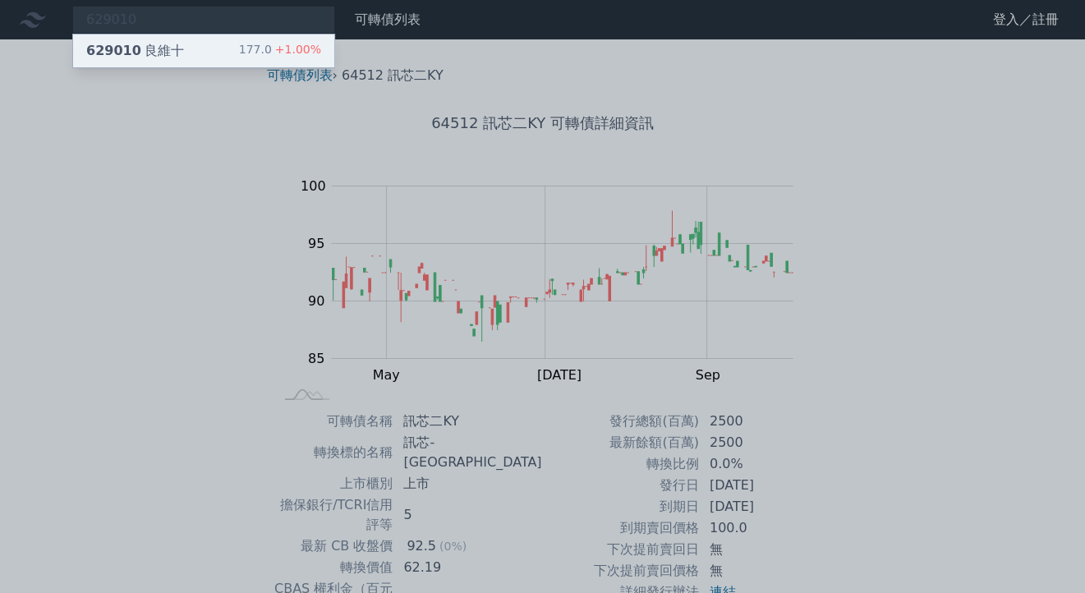
click at [133, 41] on div "629010 良維十" at bounding box center [135, 51] width 98 height 20
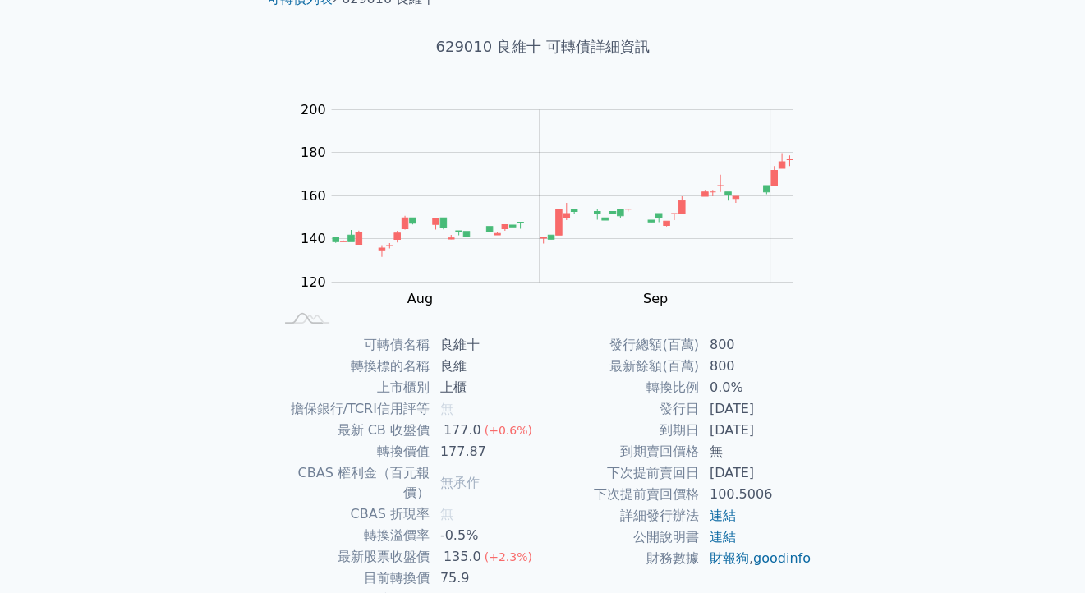
scroll to position [164, 0]
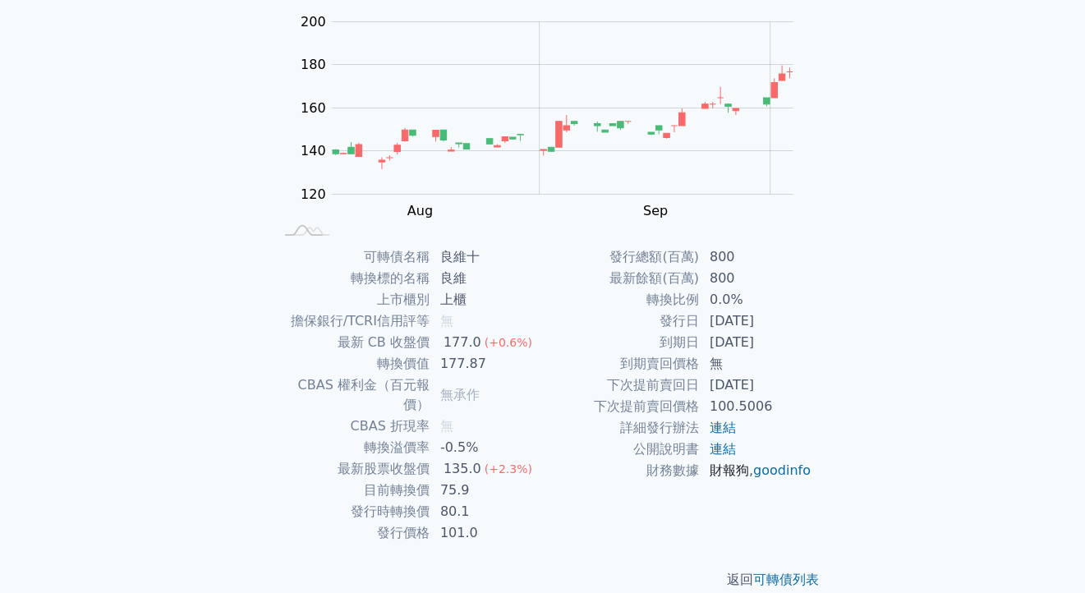
click at [732, 470] on link "財報狗" at bounding box center [729, 471] width 39 height 16
click at [729, 430] on link "連結" at bounding box center [723, 428] width 26 height 16
click at [728, 467] on link "財報狗" at bounding box center [729, 471] width 39 height 16
click at [753, 478] on link "goodinfo" at bounding box center [782, 471] width 58 height 16
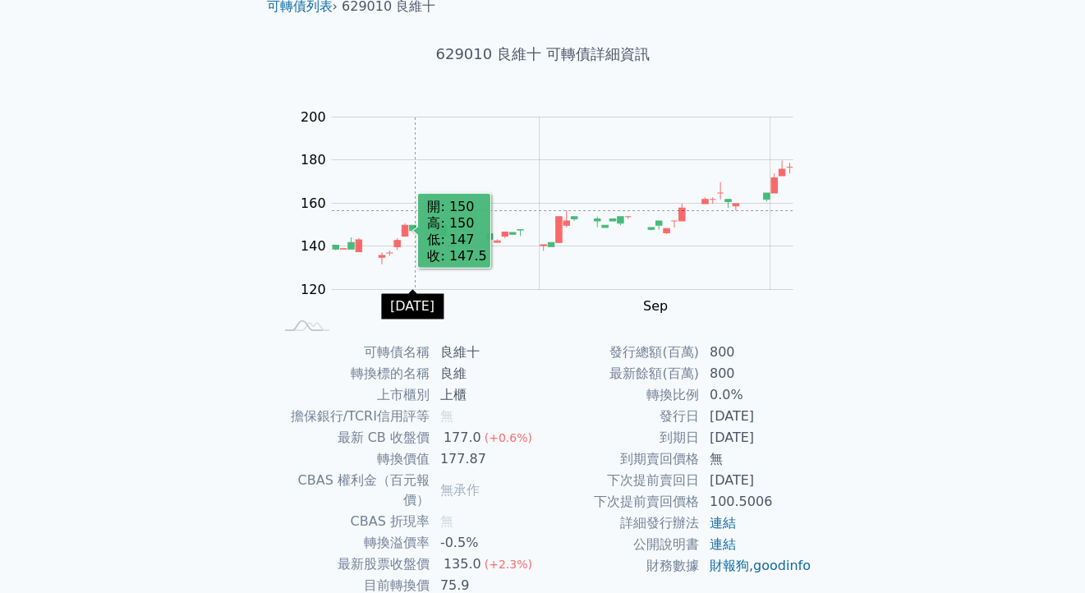
scroll to position [0, 0]
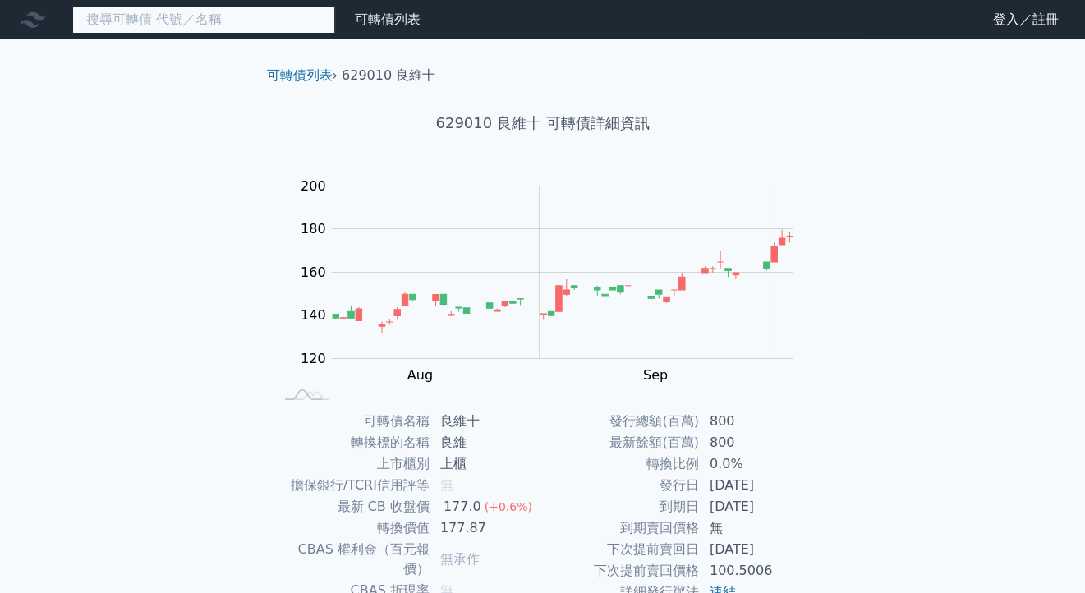
click at [157, 21] on input at bounding box center [203, 20] width 263 height 28
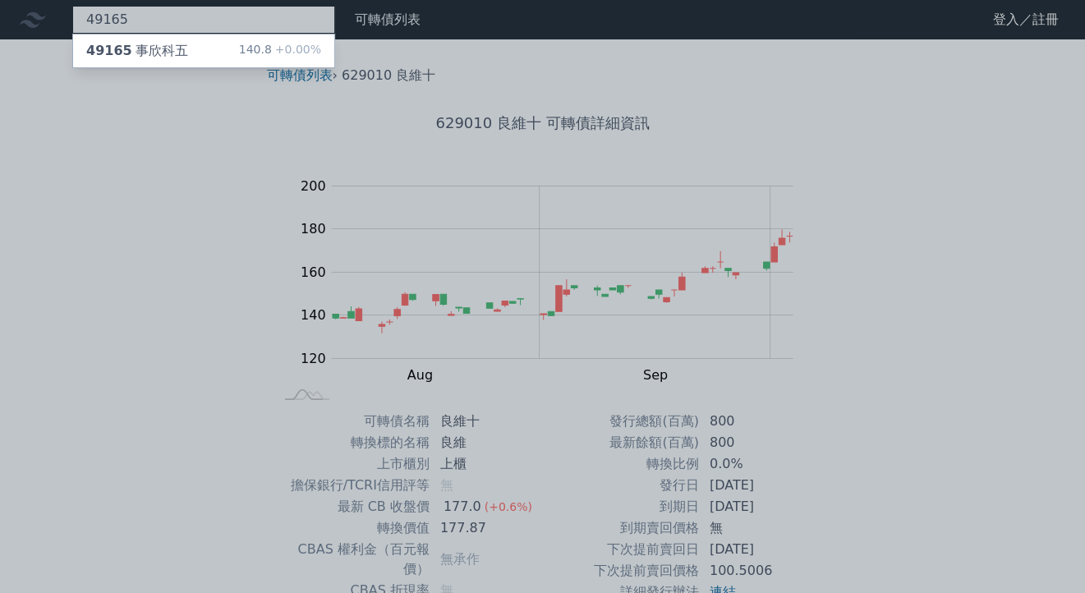
type input "49165"
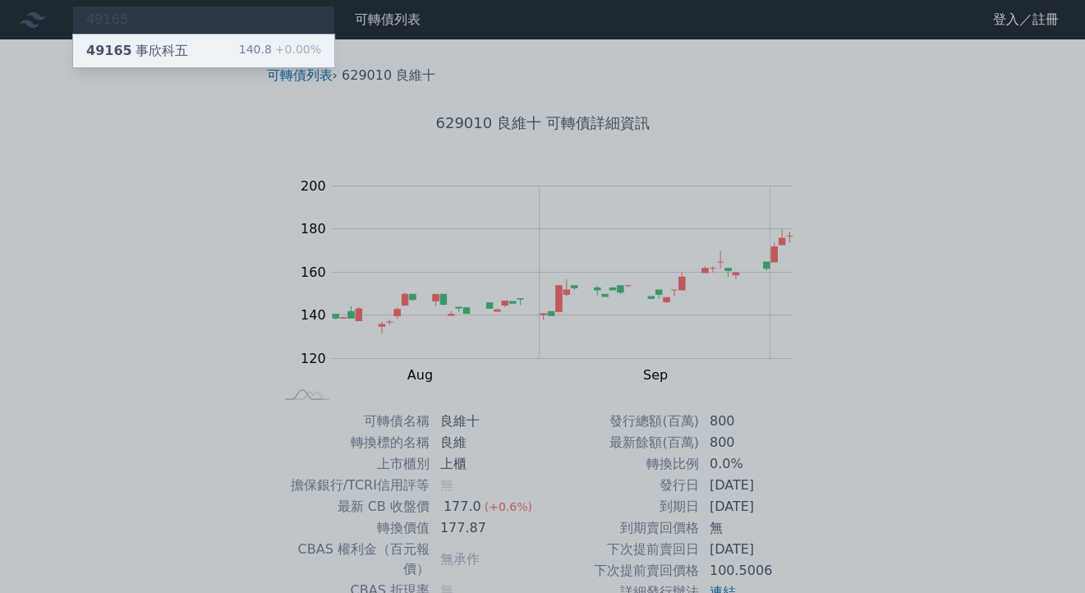
click at [168, 46] on div "49165 事欣科五" at bounding box center [137, 51] width 102 height 20
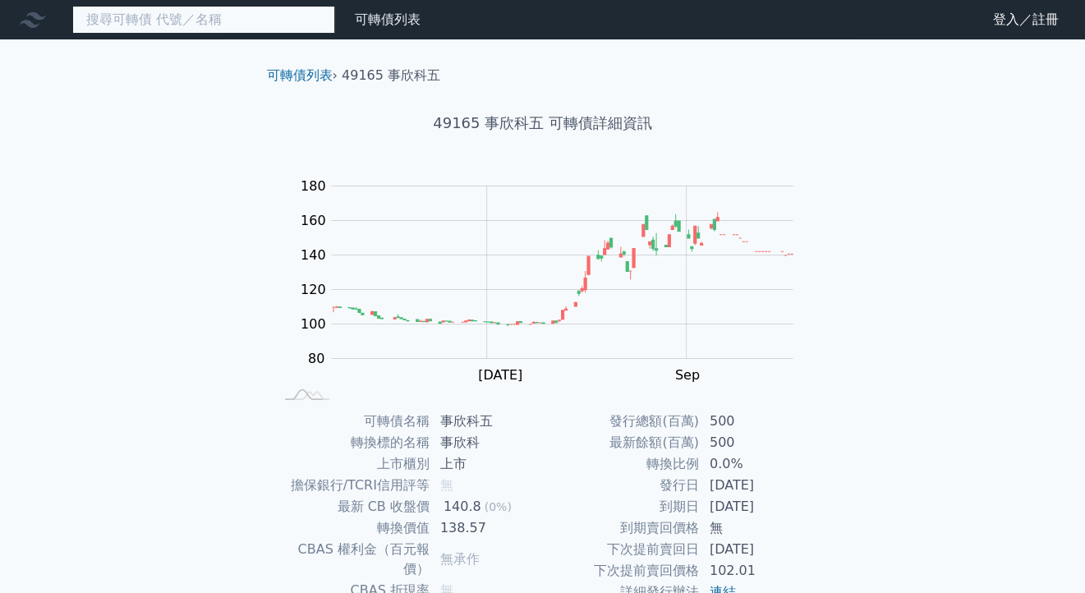
click at [109, 25] on input at bounding box center [203, 20] width 263 height 28
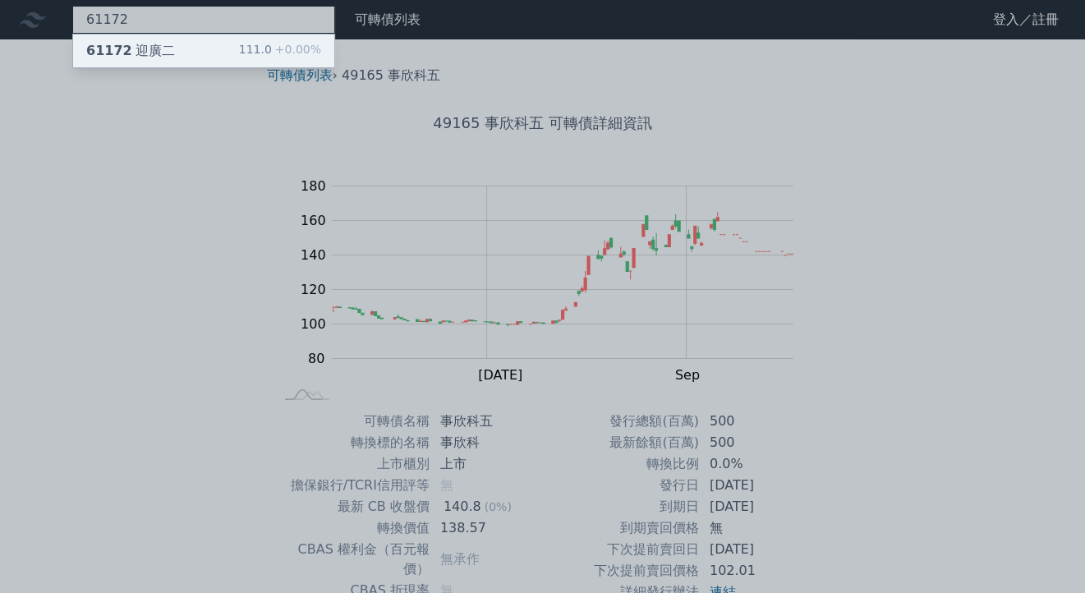
type input "61172"
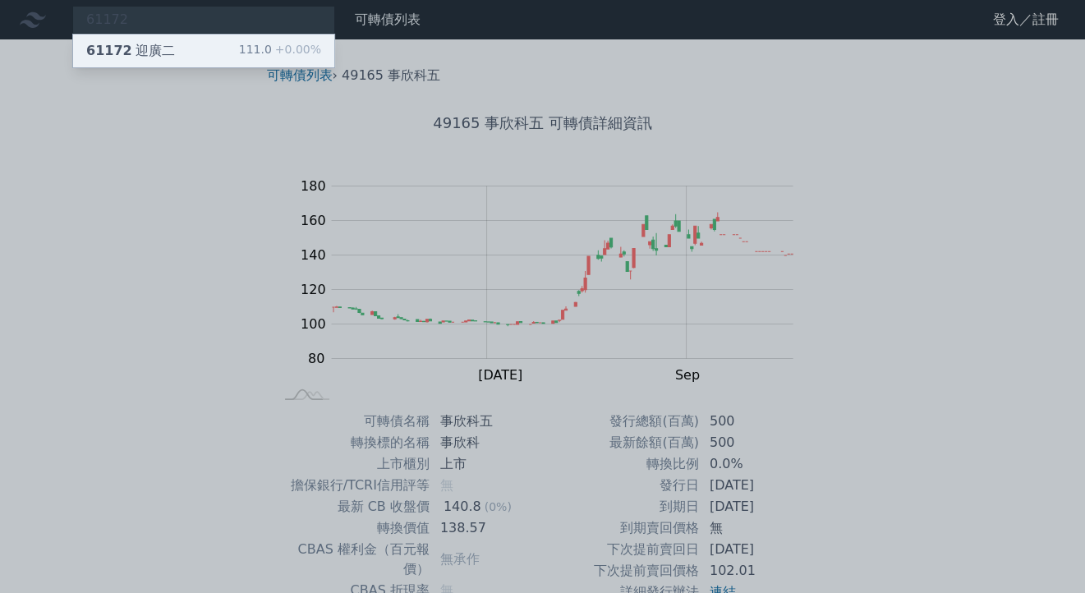
click at [118, 48] on span "61172" at bounding box center [109, 51] width 46 height 16
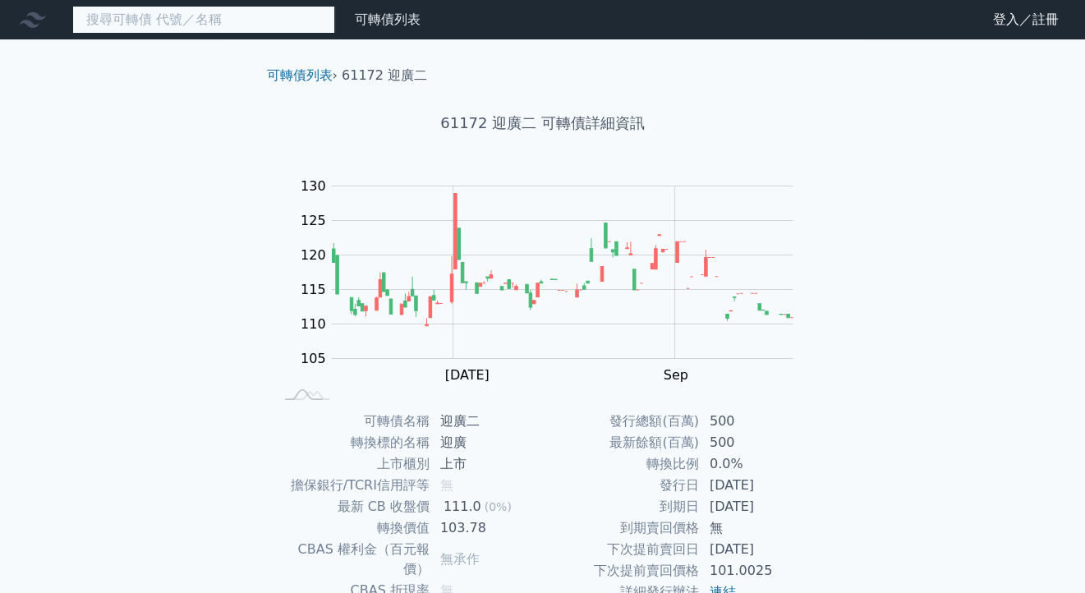
click at [120, 21] on input at bounding box center [203, 20] width 263 height 28
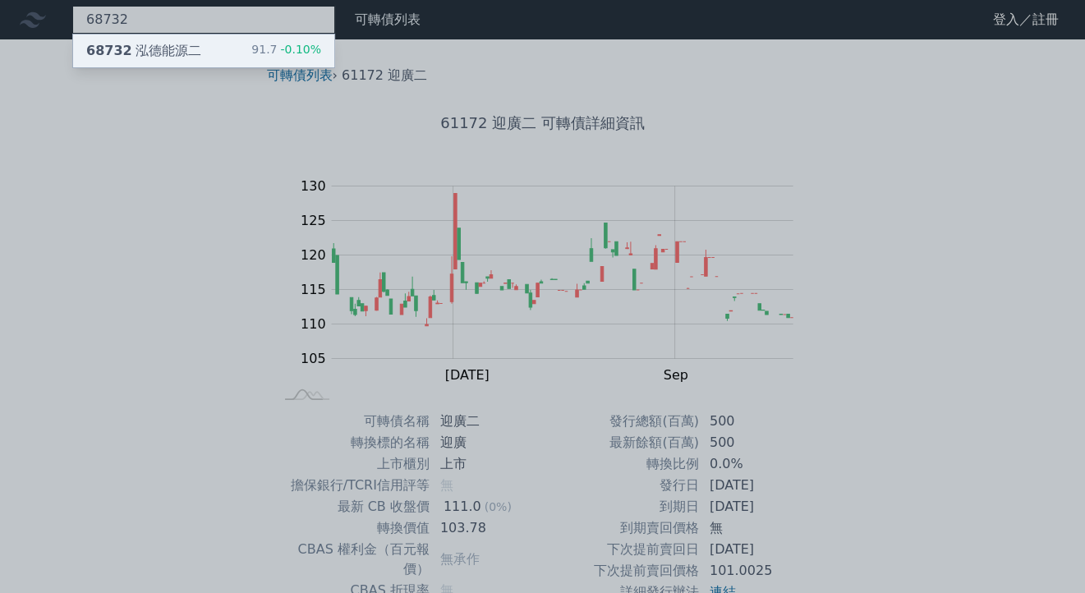
type input "68732"
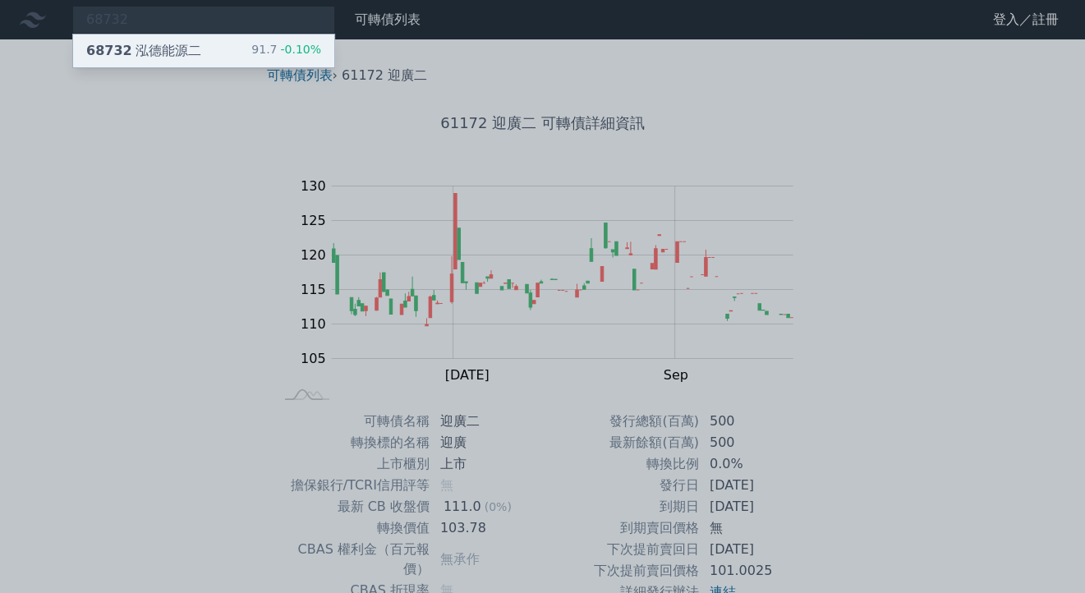
click at [133, 52] on div "68732 泓德能源二" at bounding box center [143, 51] width 115 height 20
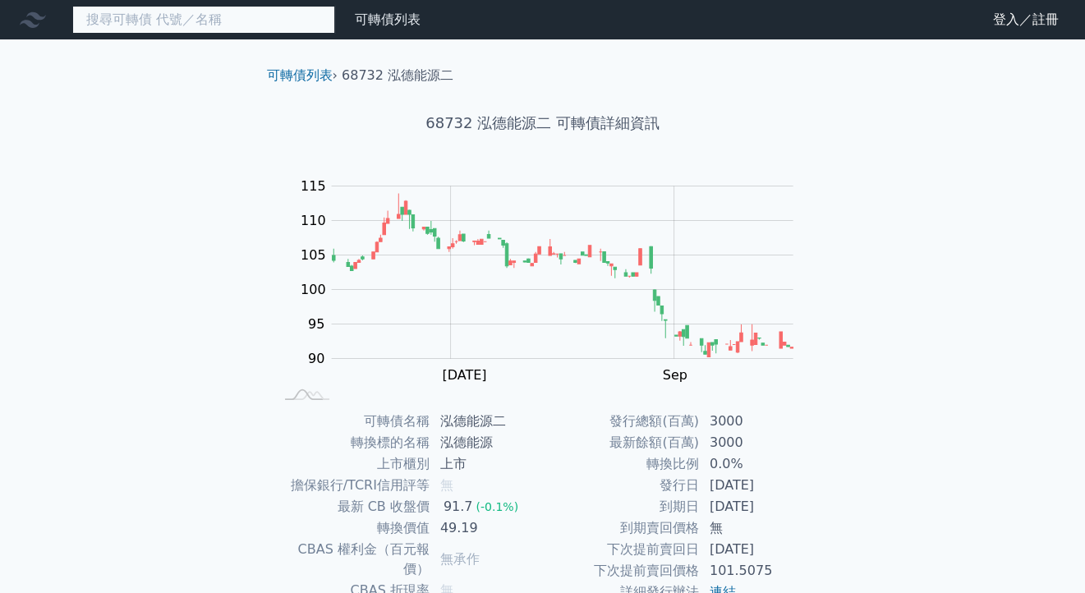
click at [112, 19] on input at bounding box center [203, 20] width 263 height 28
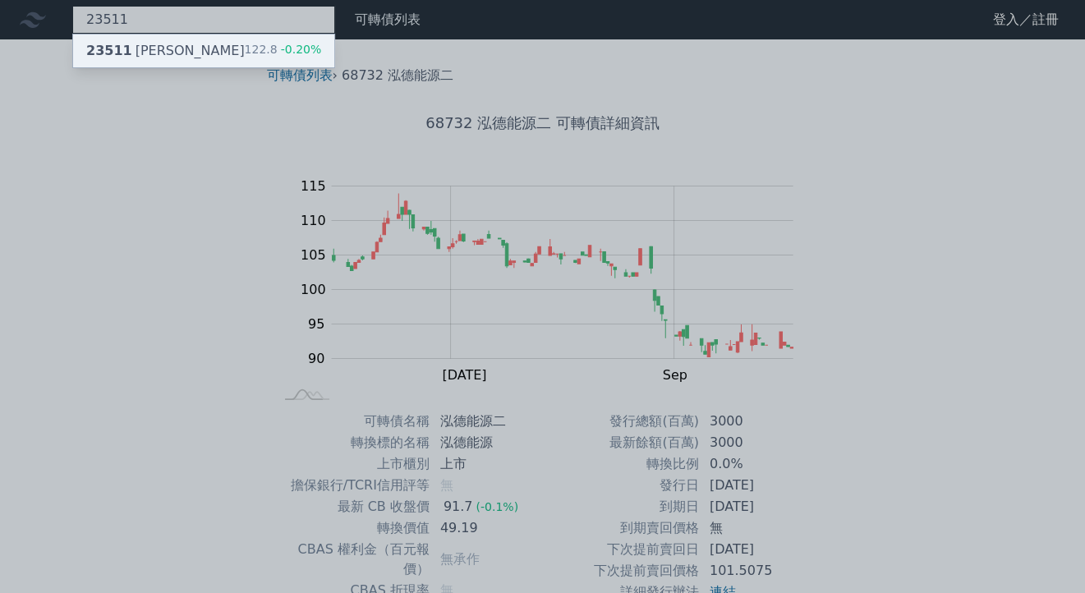
type input "23511"
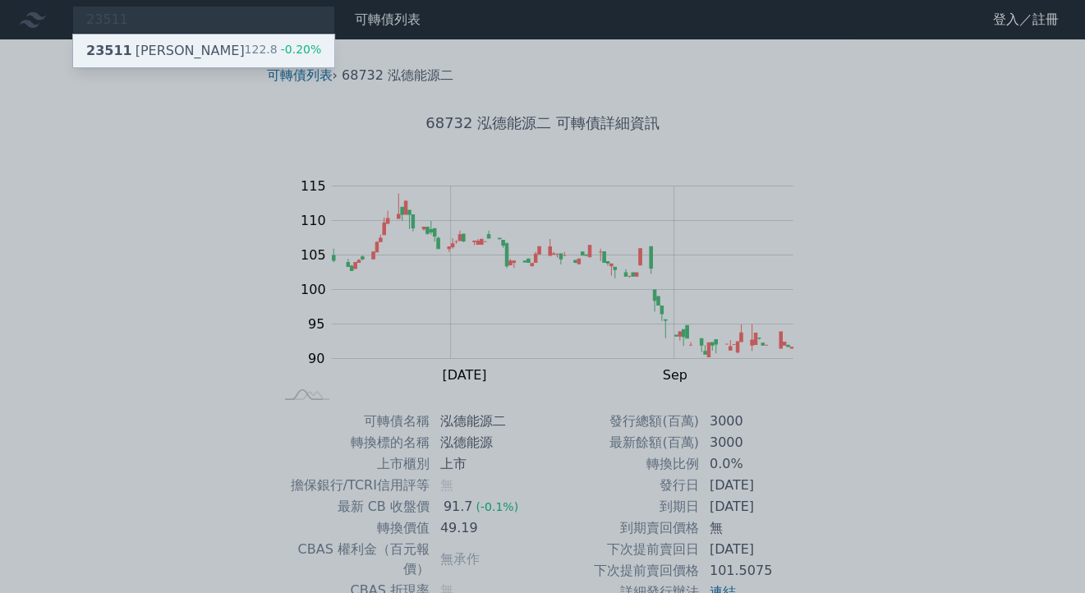
click at [117, 55] on span "23511" at bounding box center [109, 51] width 46 height 16
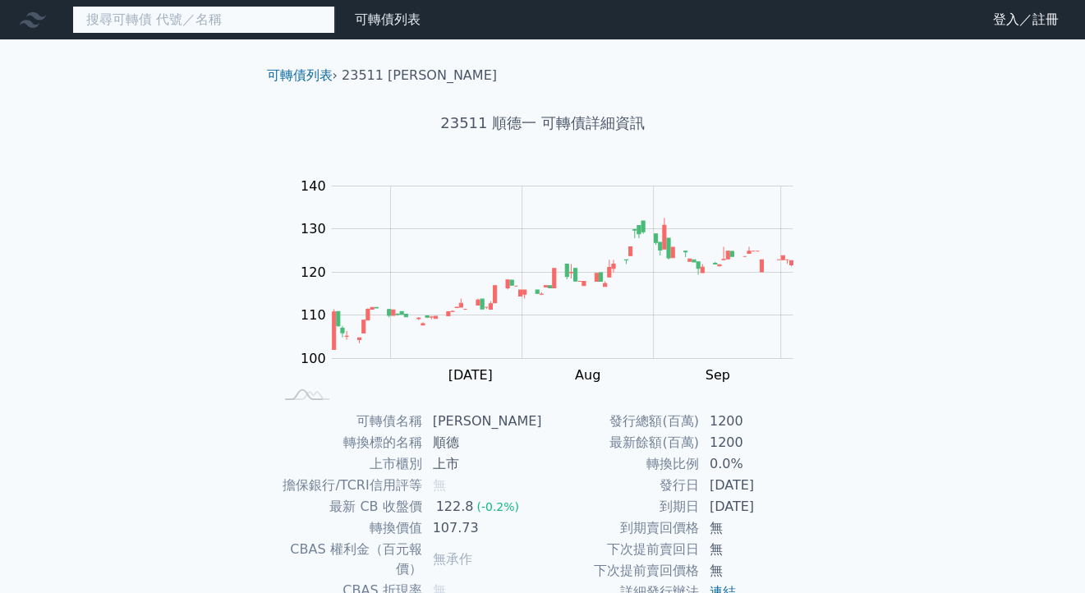
click at [124, 19] on input at bounding box center [203, 20] width 263 height 28
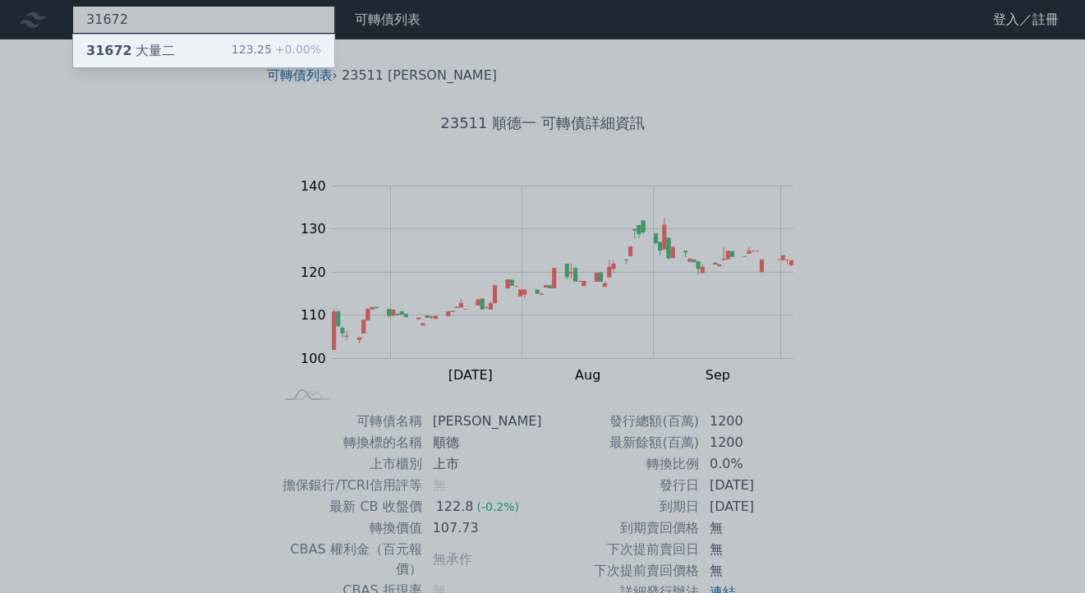
type input "31672"
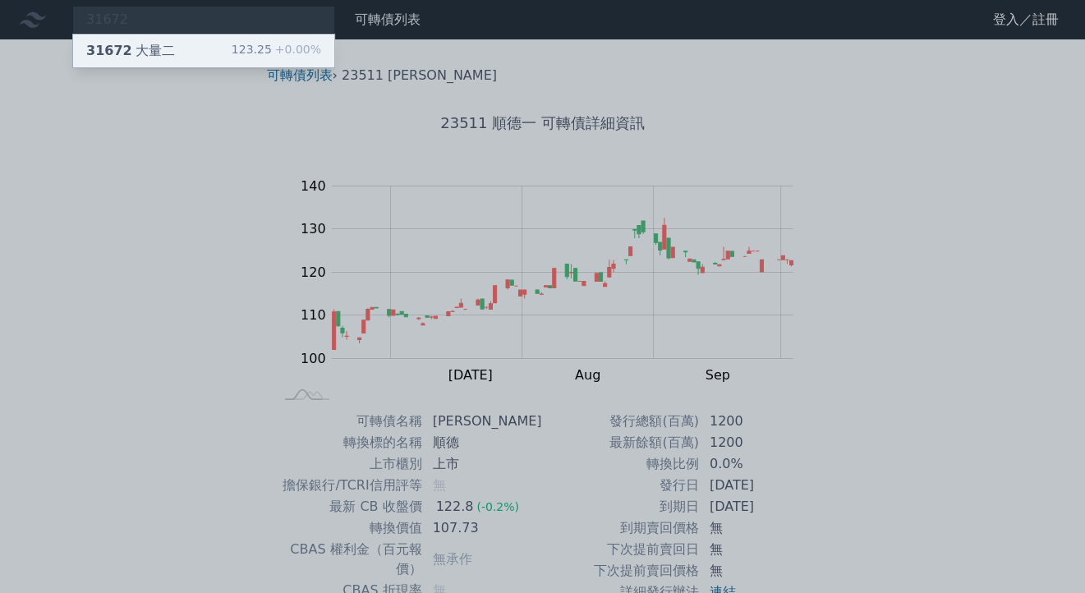
click at [140, 55] on div "31672 大量二" at bounding box center [130, 51] width 89 height 20
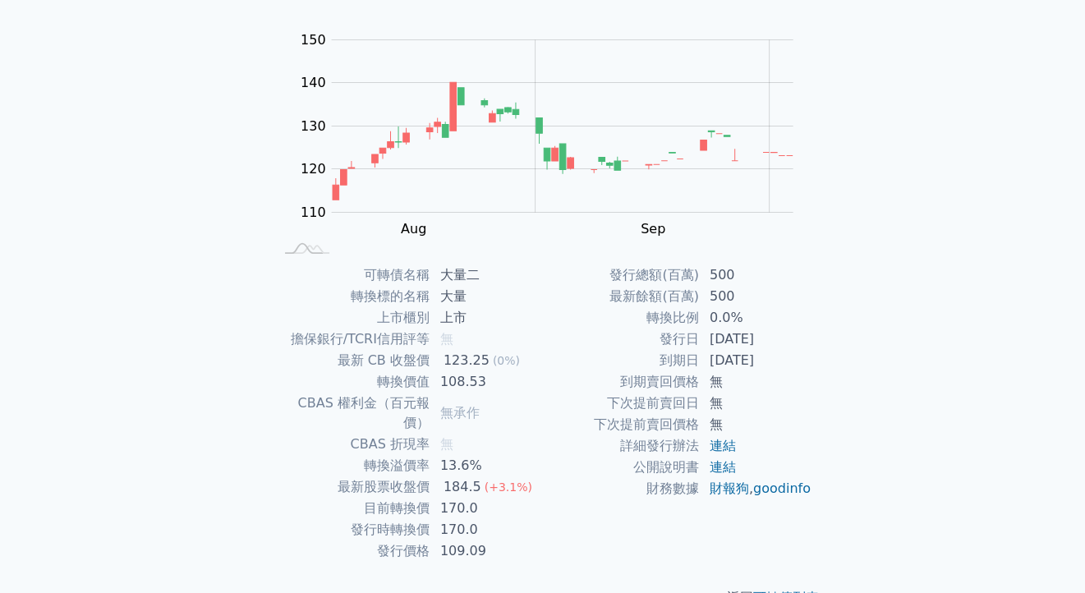
scroll to position [164, 0]
